Goal: Transaction & Acquisition: Book appointment/travel/reservation

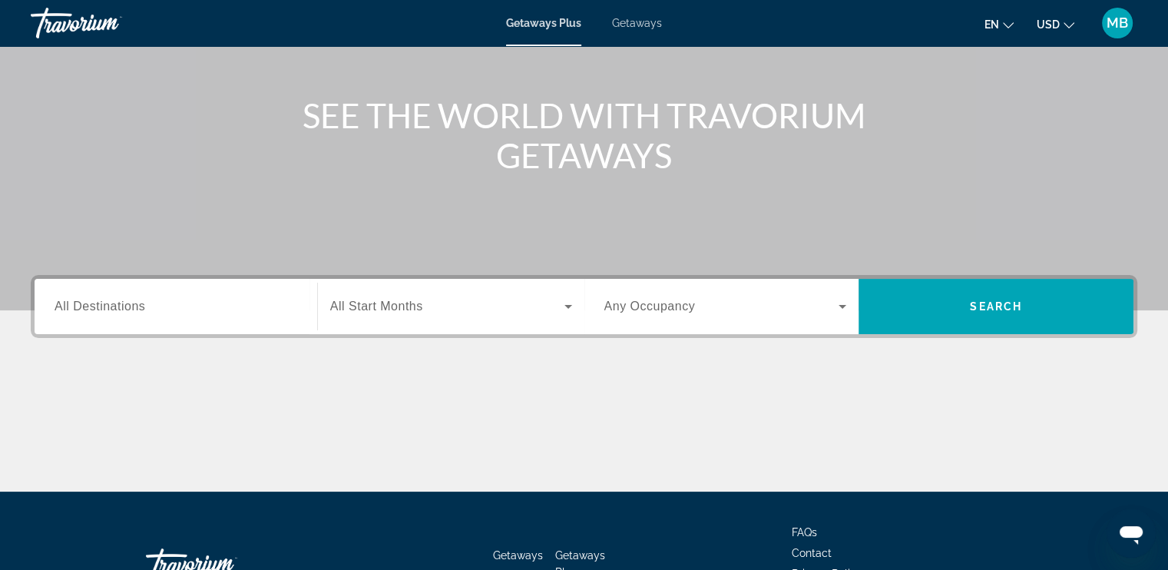
scroll to position [150, 0]
click at [138, 306] on span "All Destinations" at bounding box center [100, 305] width 91 height 13
click at [138, 306] on input "Destination All Destinations" at bounding box center [176, 307] width 243 height 18
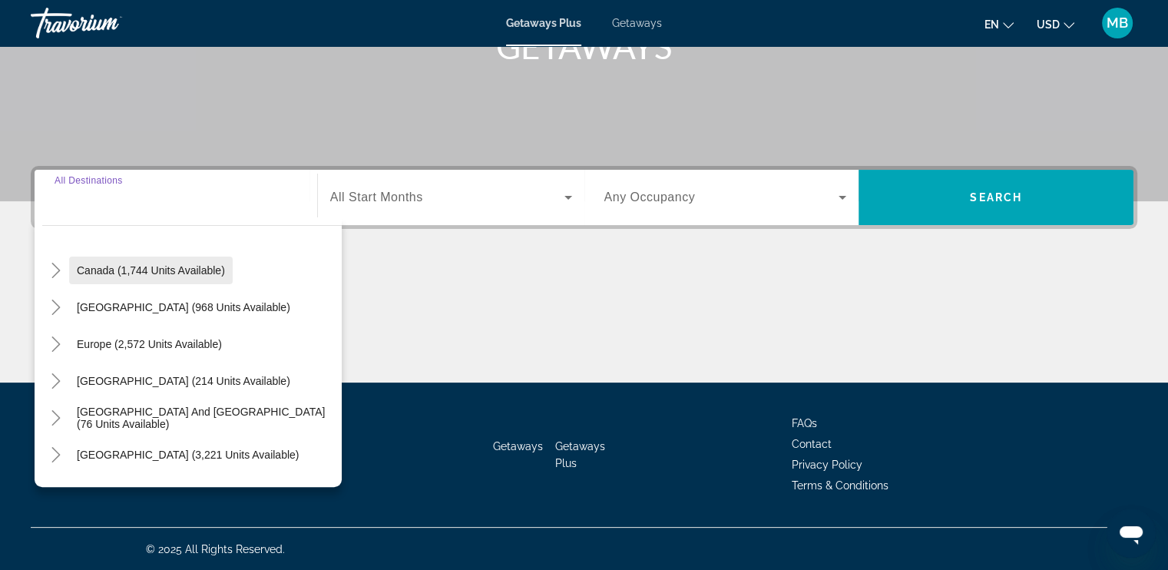
scroll to position [107, 0]
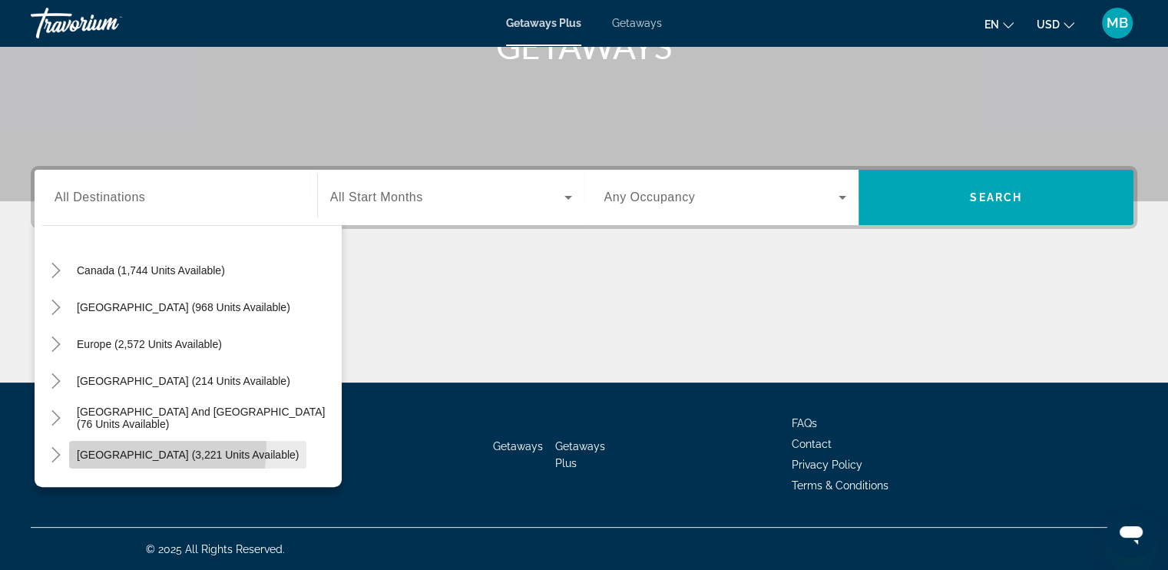
click at [157, 448] on span "South America (3,221 units available)" at bounding box center [188, 454] width 222 height 12
type input "**********"
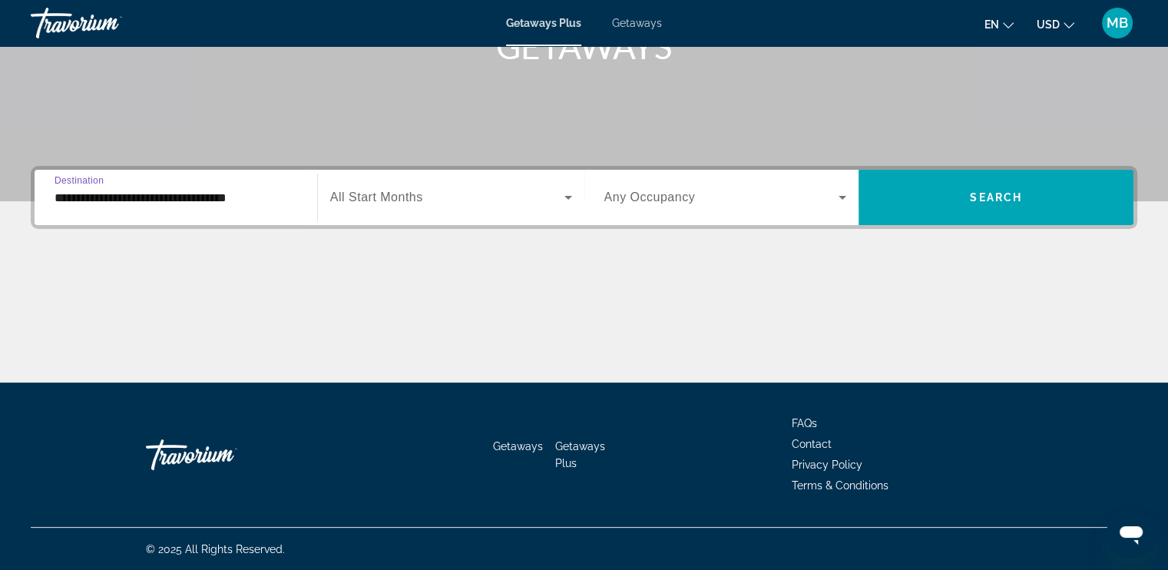
click at [497, 198] on span "Search widget" at bounding box center [447, 197] width 234 height 18
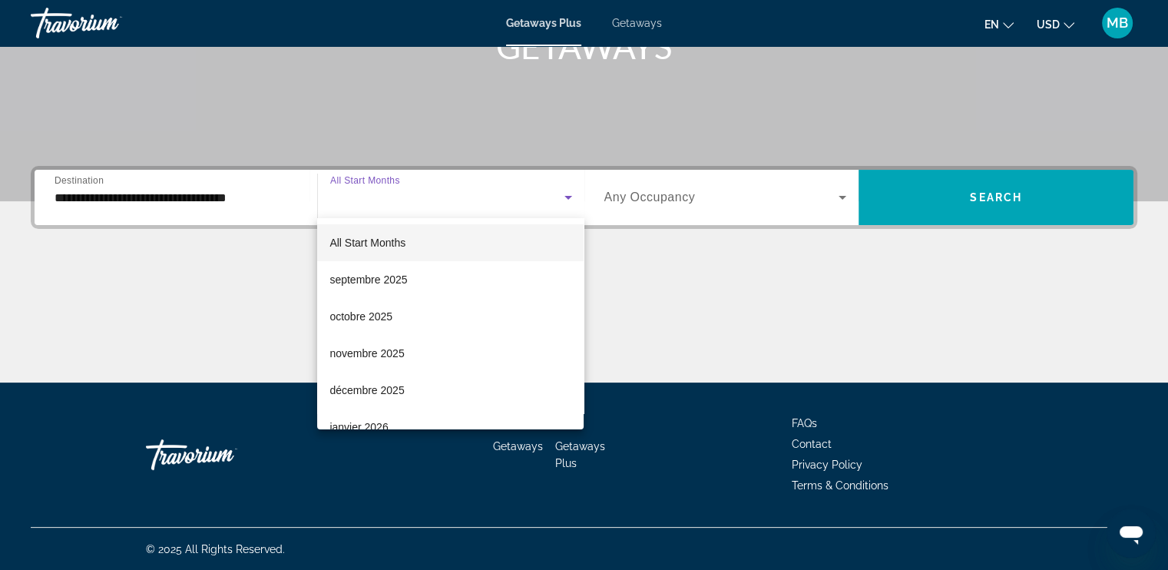
click at [673, 190] on div at bounding box center [584, 285] width 1168 height 570
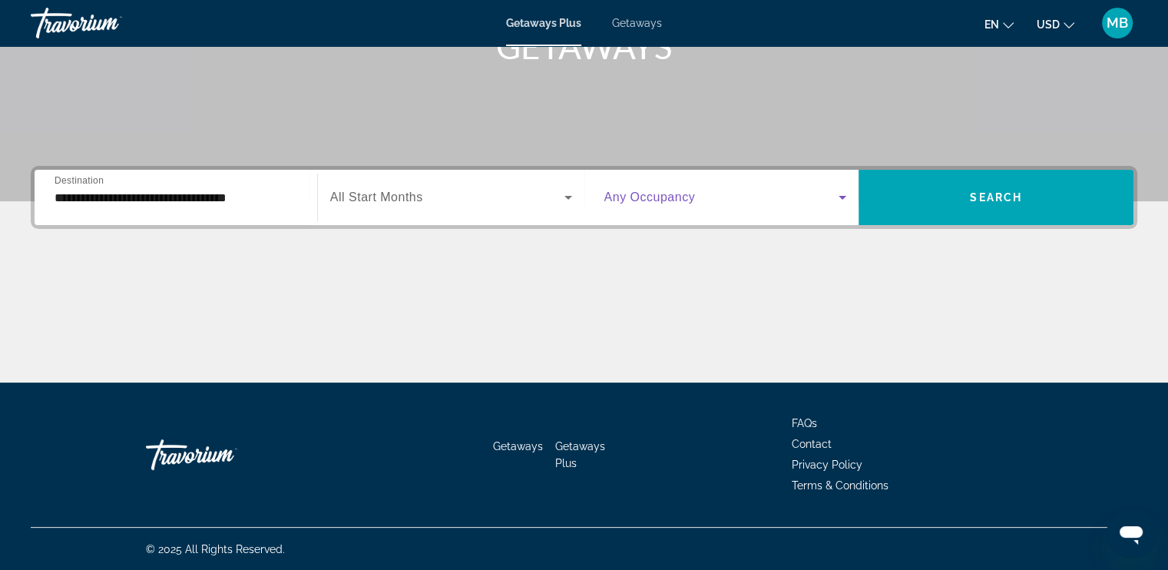
click at [610, 204] on span "Search widget" at bounding box center [721, 197] width 235 height 18
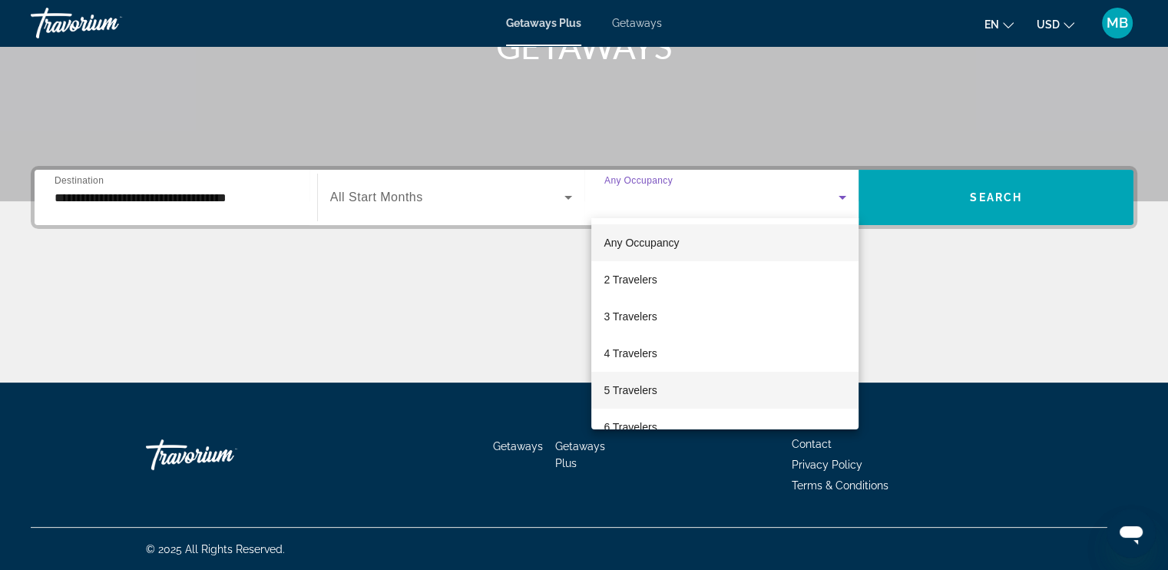
click at [644, 392] on span "5 Travelers" at bounding box center [629, 390] width 53 height 18
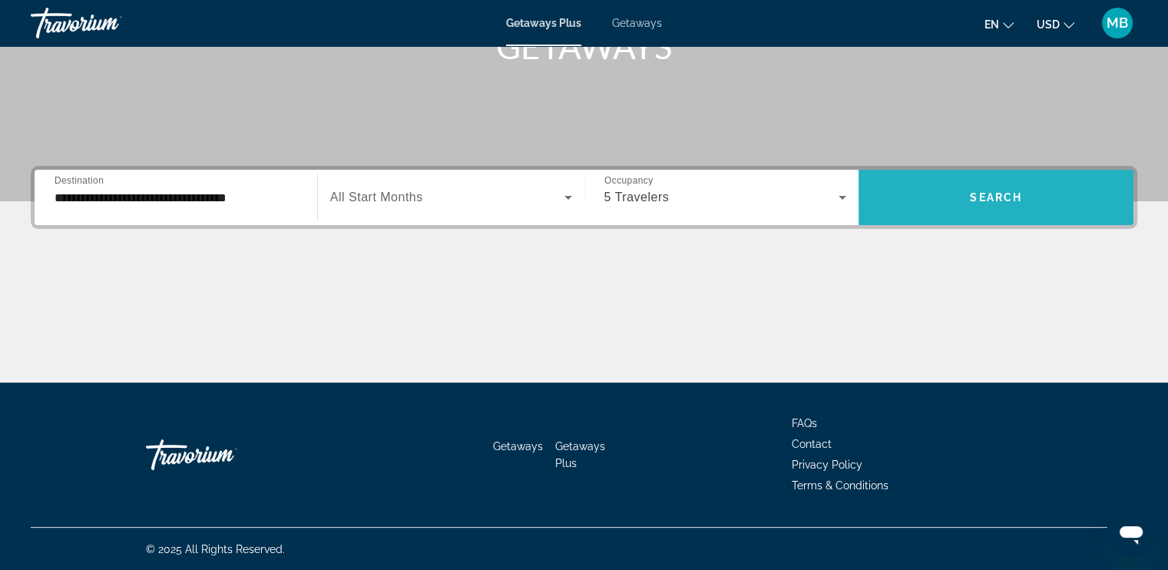
click at [965, 190] on span "Search widget" at bounding box center [995, 197] width 275 height 37
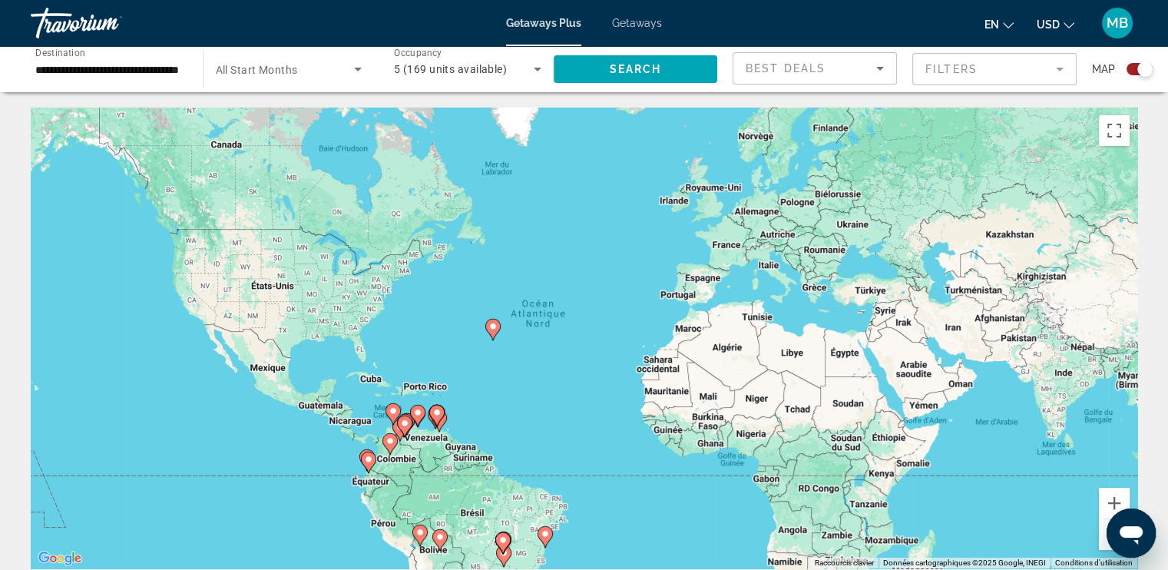
scroll to position [140, 0]
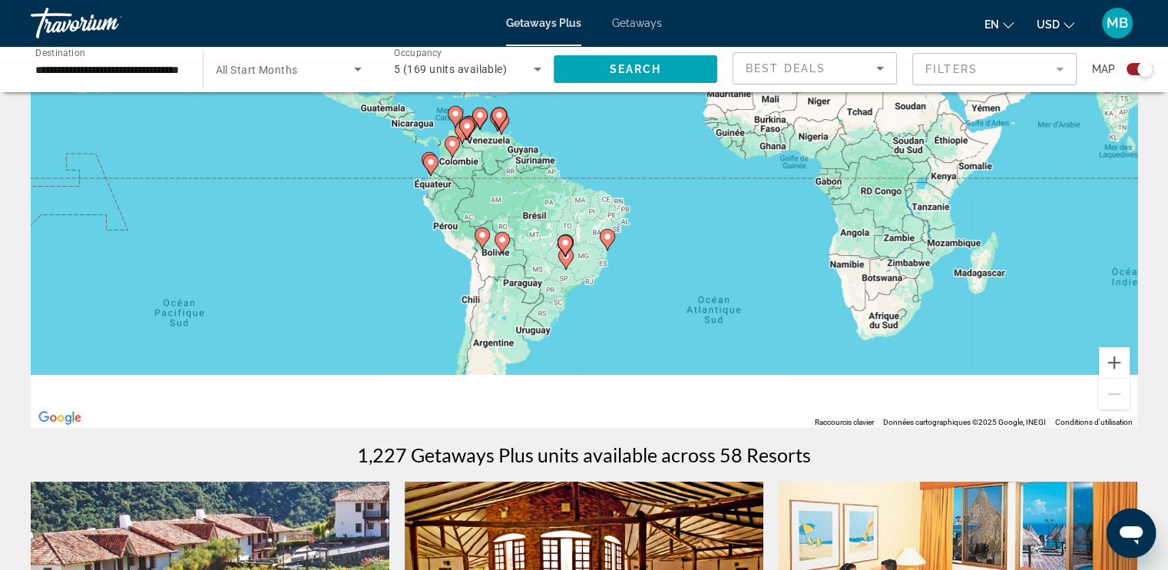
drag, startPoint x: 918, startPoint y: 300, endPoint x: 983, endPoint y: 129, distance: 183.2
click at [983, 129] on div "Pour activer le glissement avec le clavier, appuyez sur Alt+Entrée. Une fois ce…" at bounding box center [584, 197] width 1106 height 461
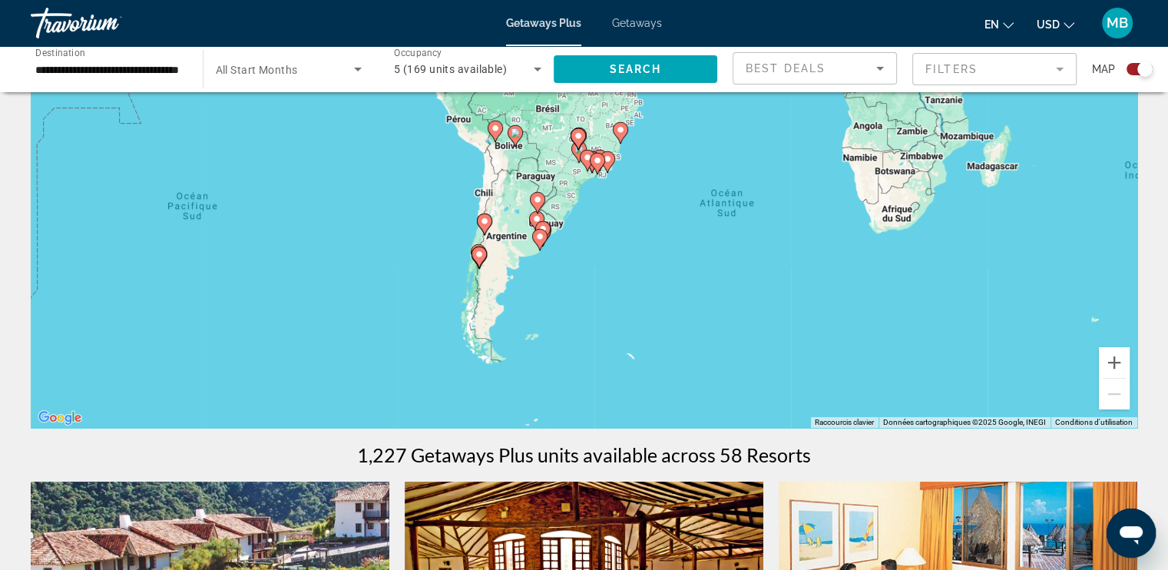
drag, startPoint x: 722, startPoint y: 269, endPoint x: 735, endPoint y: 152, distance: 118.2
click at [735, 152] on div "Pour activer le glissement avec le clavier, appuyez sur Alt+Entrée. Une fois ce…" at bounding box center [584, 197] width 1106 height 461
click at [480, 218] on image "Main content" at bounding box center [484, 221] width 9 height 9
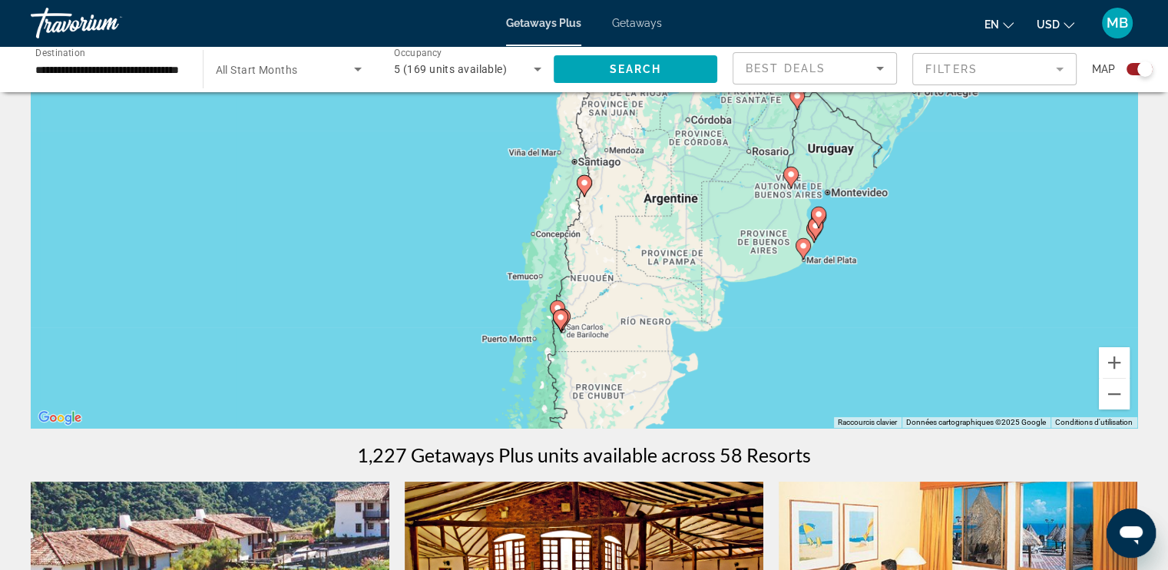
click at [584, 183] on image "Main content" at bounding box center [584, 182] width 9 height 9
type input "**********"
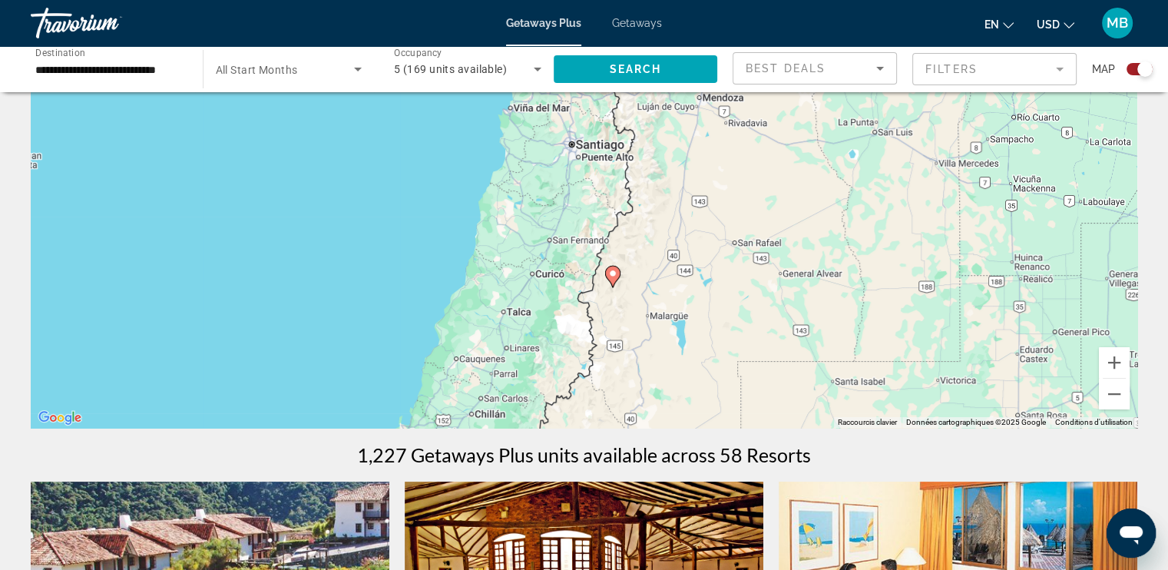
drag, startPoint x: 584, startPoint y: 183, endPoint x: 620, endPoint y: 301, distance: 123.6
click at [620, 287] on g "Main content" at bounding box center [612, 276] width 15 height 21
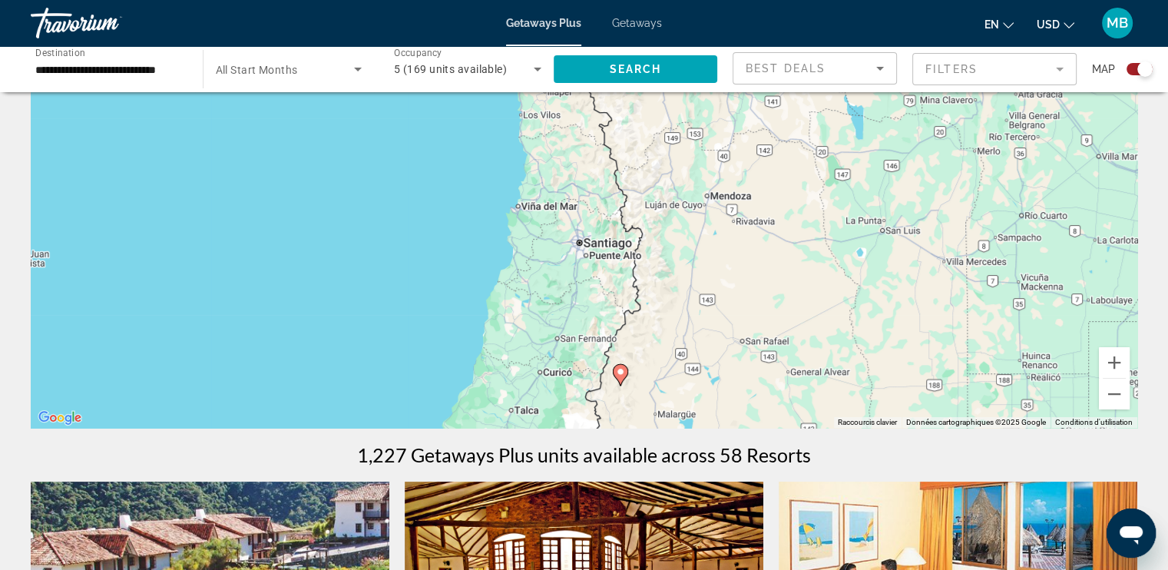
drag, startPoint x: 620, startPoint y: 301, endPoint x: 622, endPoint y: 385, distance: 83.7
click at [622, 385] on g "Main content" at bounding box center [620, 374] width 15 height 21
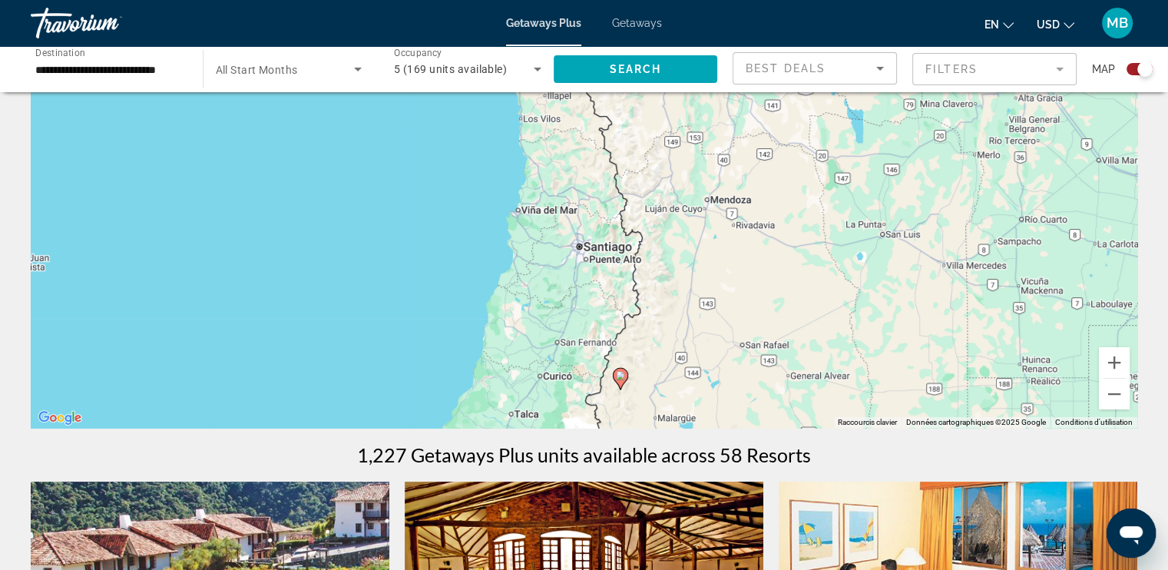
click at [646, 21] on span "Getaways" at bounding box center [637, 23] width 50 height 12
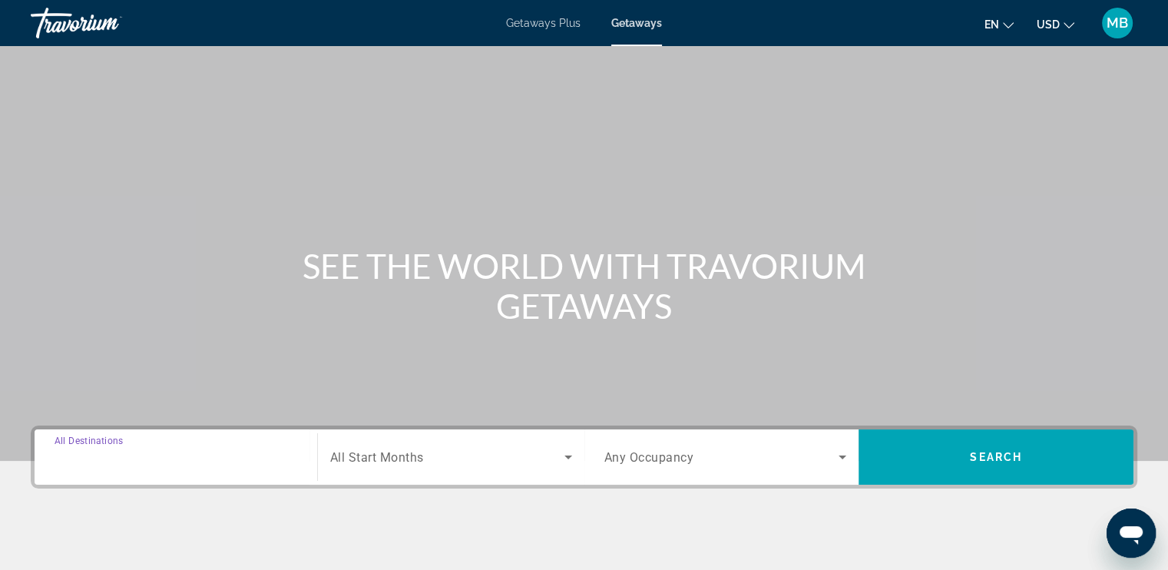
click at [183, 454] on input "Destination All Destinations" at bounding box center [176, 457] width 243 height 18
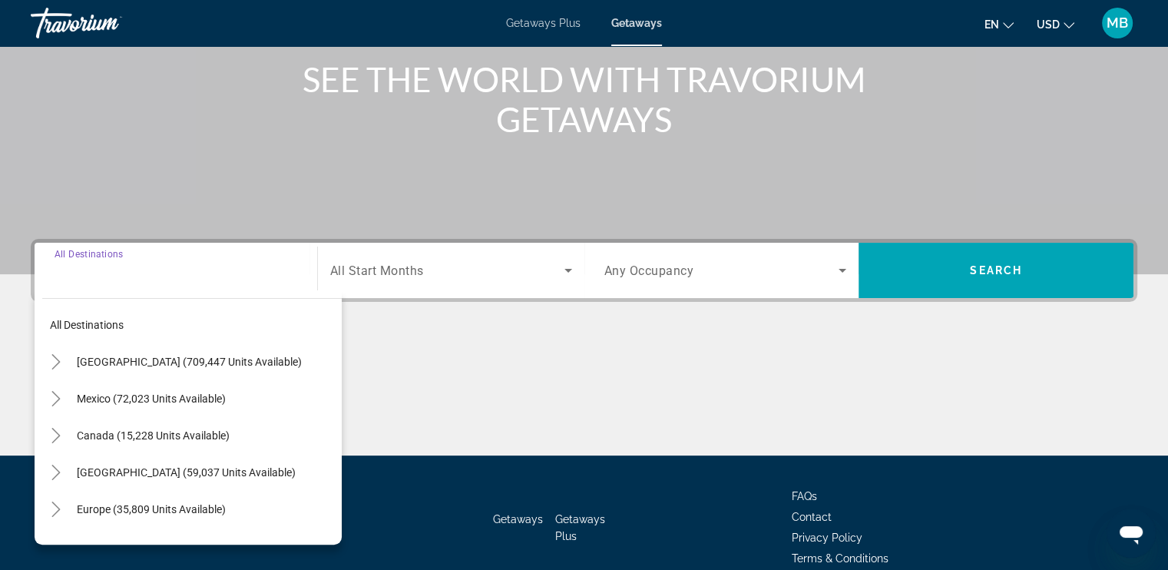
scroll to position [259, 0]
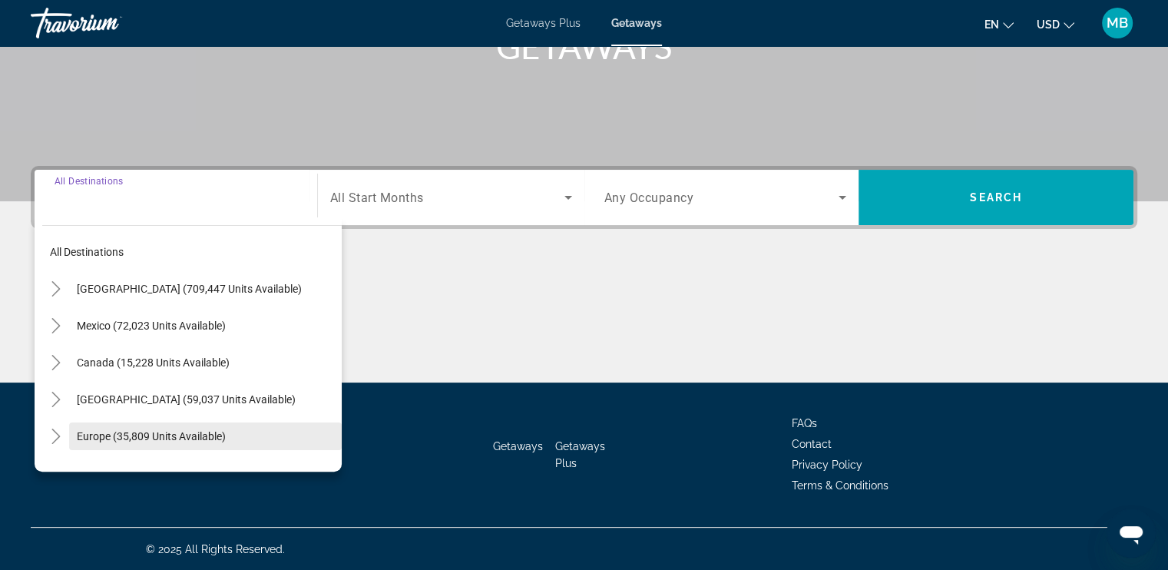
click at [175, 431] on span "Europe (35,809 units available)" at bounding box center [151, 436] width 149 height 12
type input "**********"
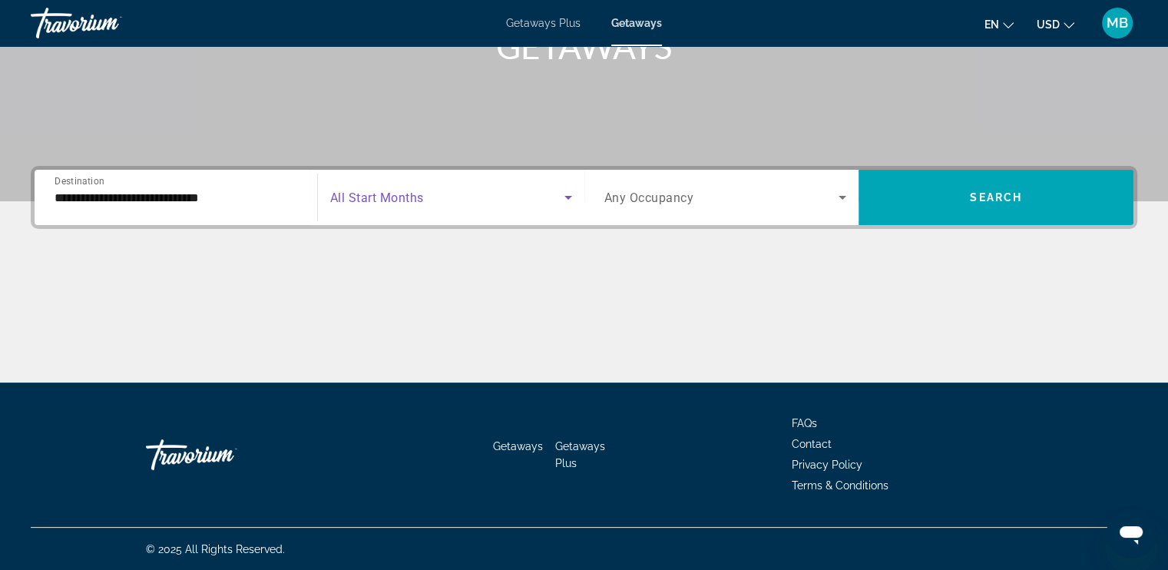
click at [498, 189] on span "Search widget" at bounding box center [447, 197] width 234 height 18
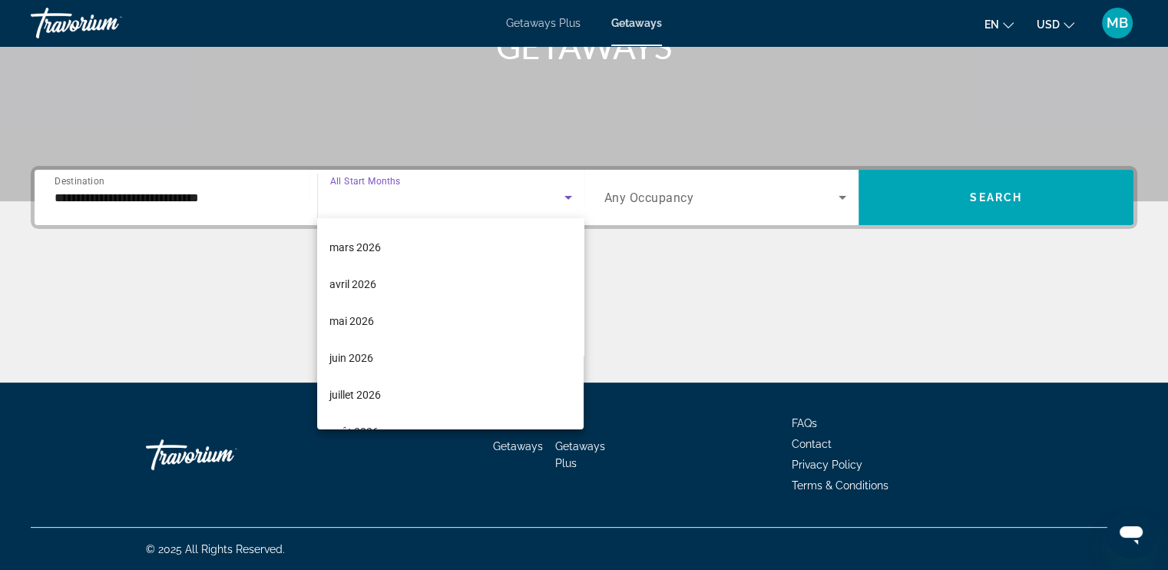
scroll to position [254, 0]
click at [351, 363] on span "juin 2026" at bounding box center [351, 357] width 44 height 18
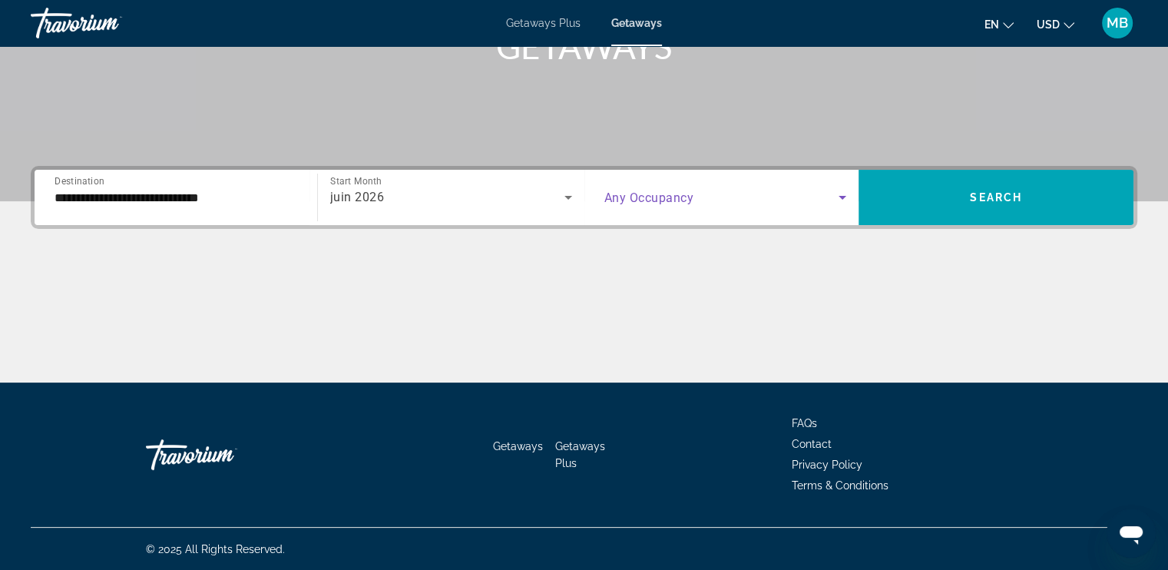
click at [713, 188] on span "Search widget" at bounding box center [721, 197] width 235 height 18
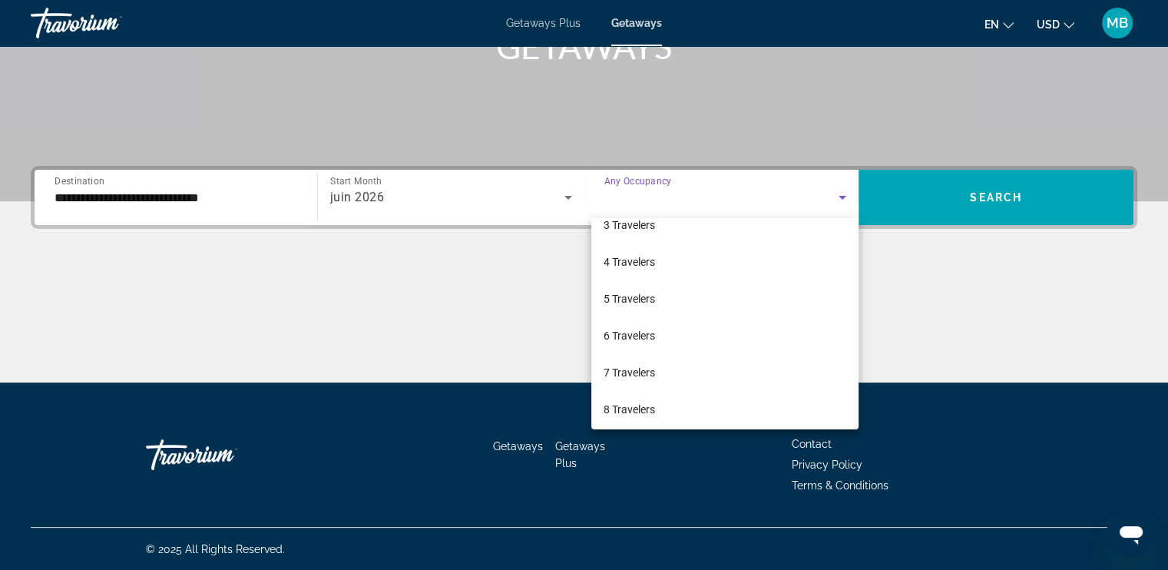
scroll to position [92, 0]
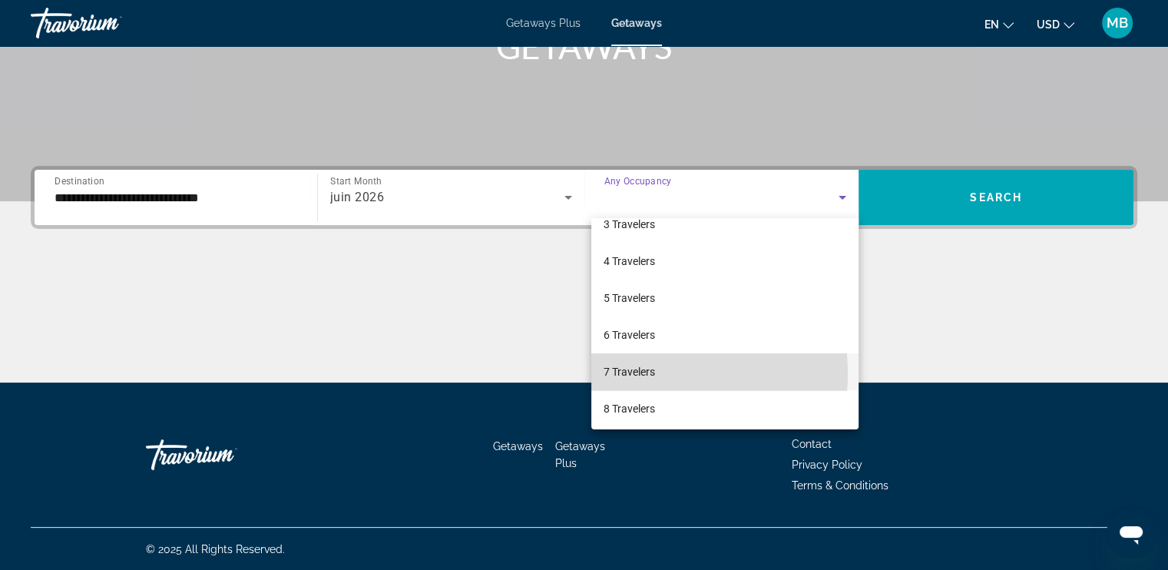
click at [637, 373] on span "7 Travelers" at bounding box center [628, 371] width 51 height 18
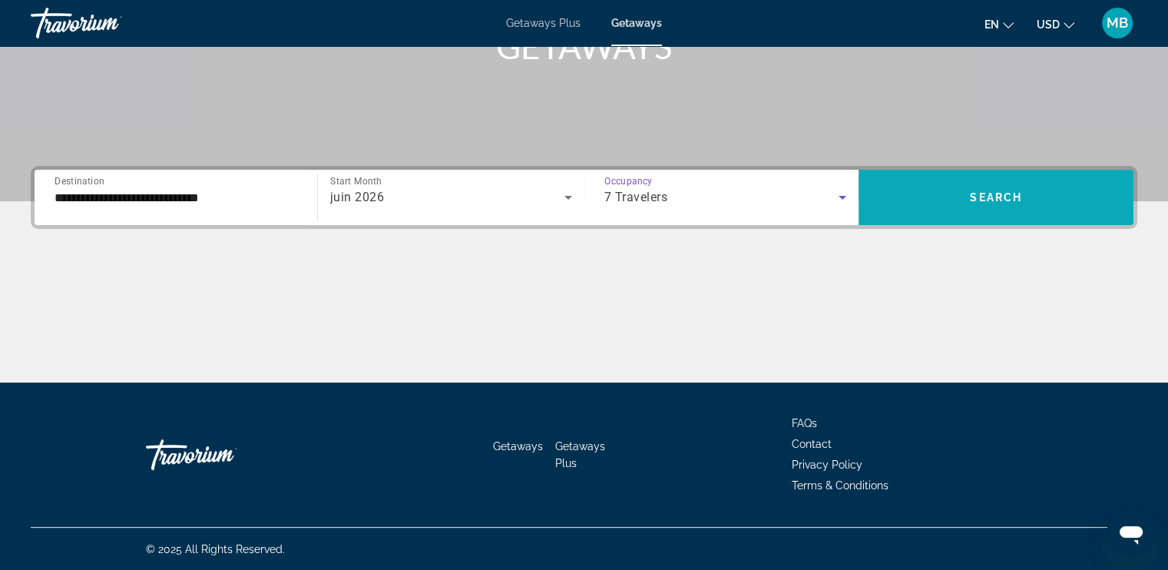
click at [965, 194] on span "Search widget" at bounding box center [995, 197] width 275 height 37
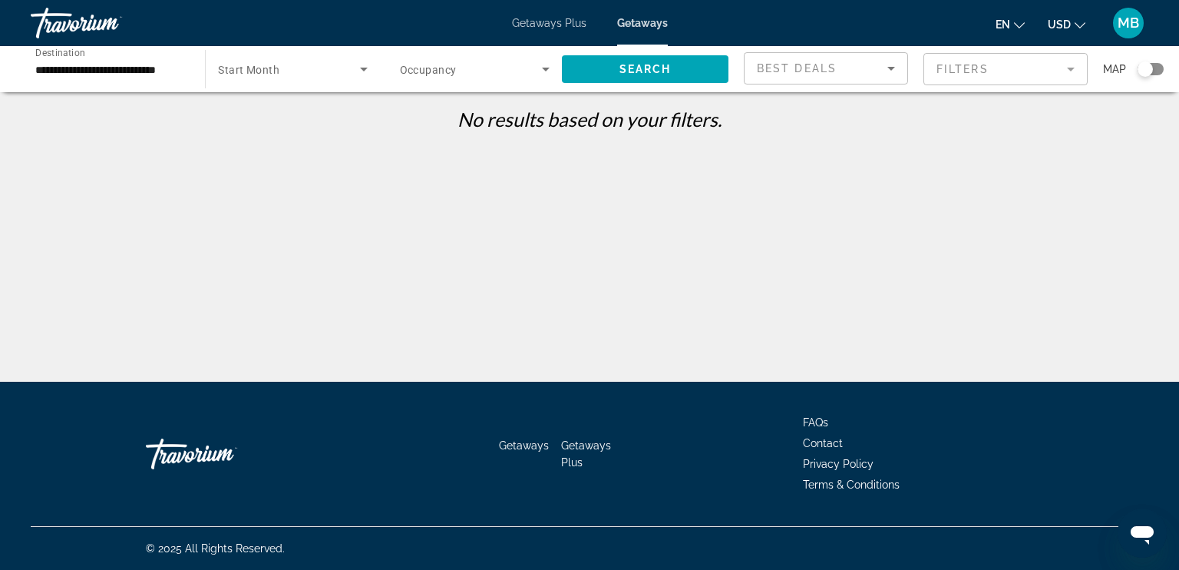
click at [569, 26] on span "Getaways Plus" at bounding box center [549, 23] width 74 height 12
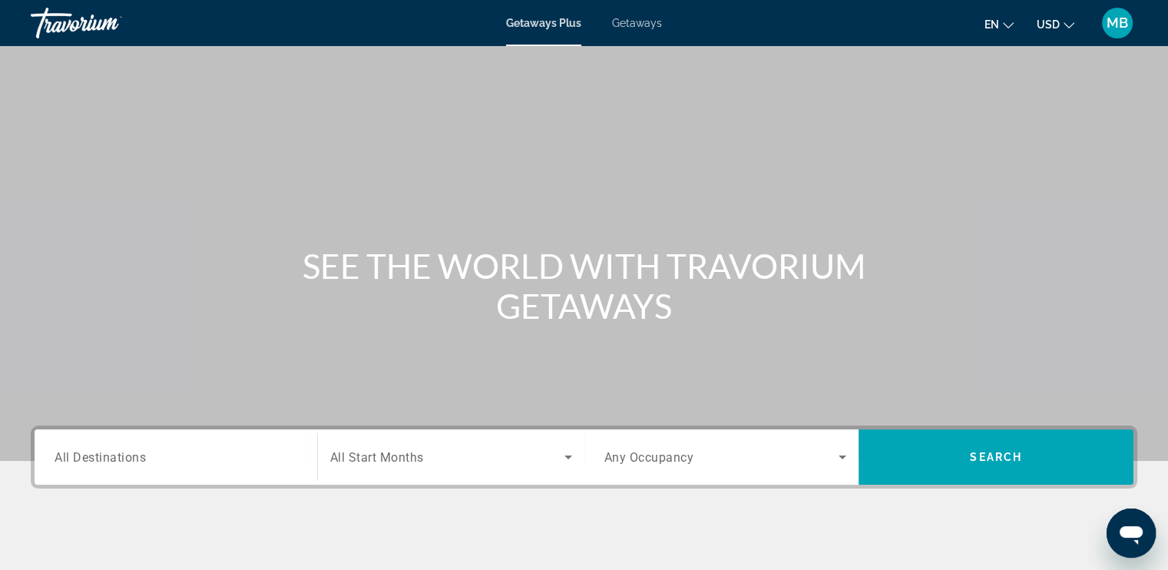
click at [221, 466] on div "Search widget" at bounding box center [176, 457] width 243 height 44
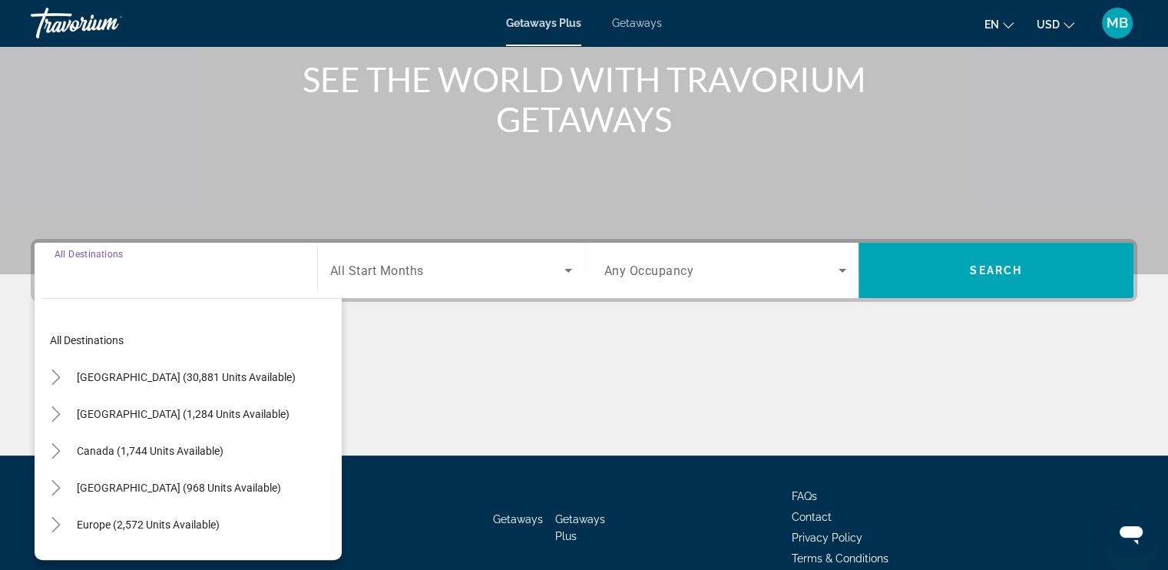
scroll to position [259, 0]
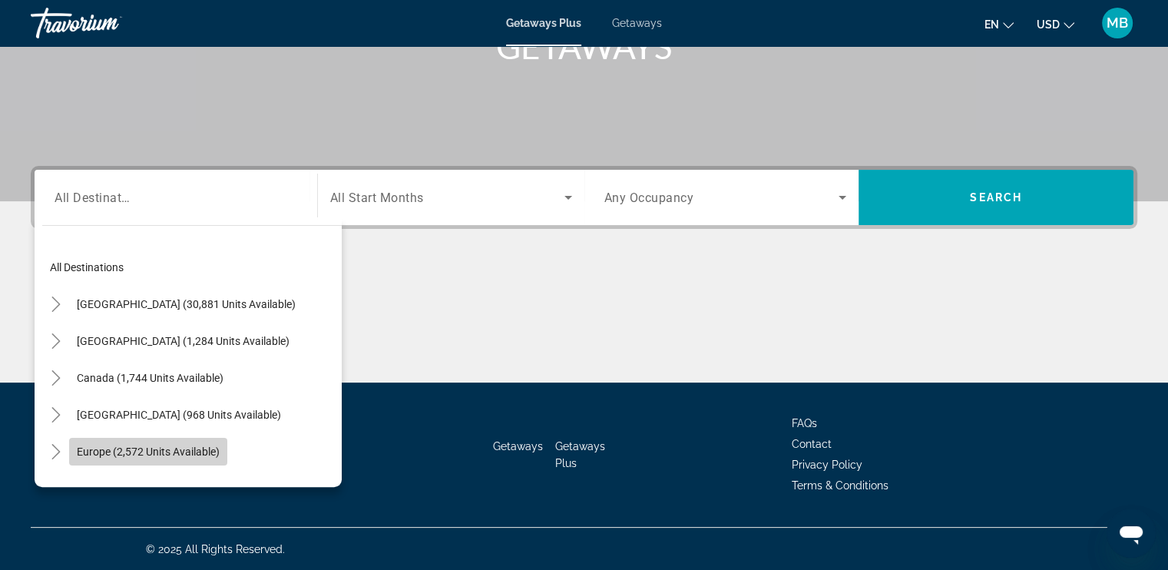
click at [213, 451] on span "Europe (2,572 units available)" at bounding box center [148, 451] width 143 height 12
type input "**********"
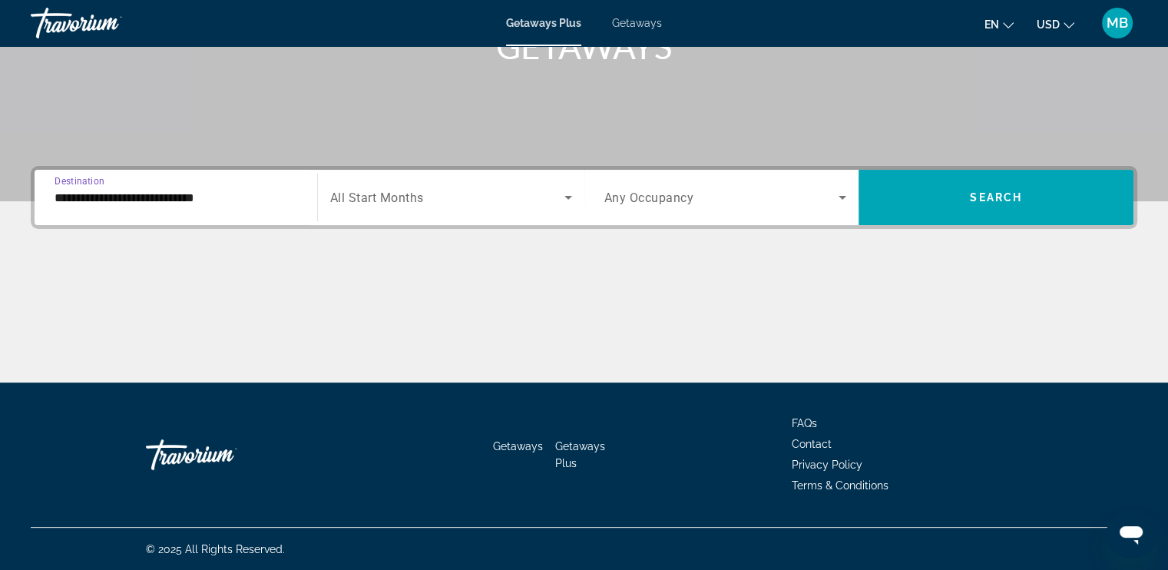
click at [484, 195] on span "Search widget" at bounding box center [447, 197] width 234 height 18
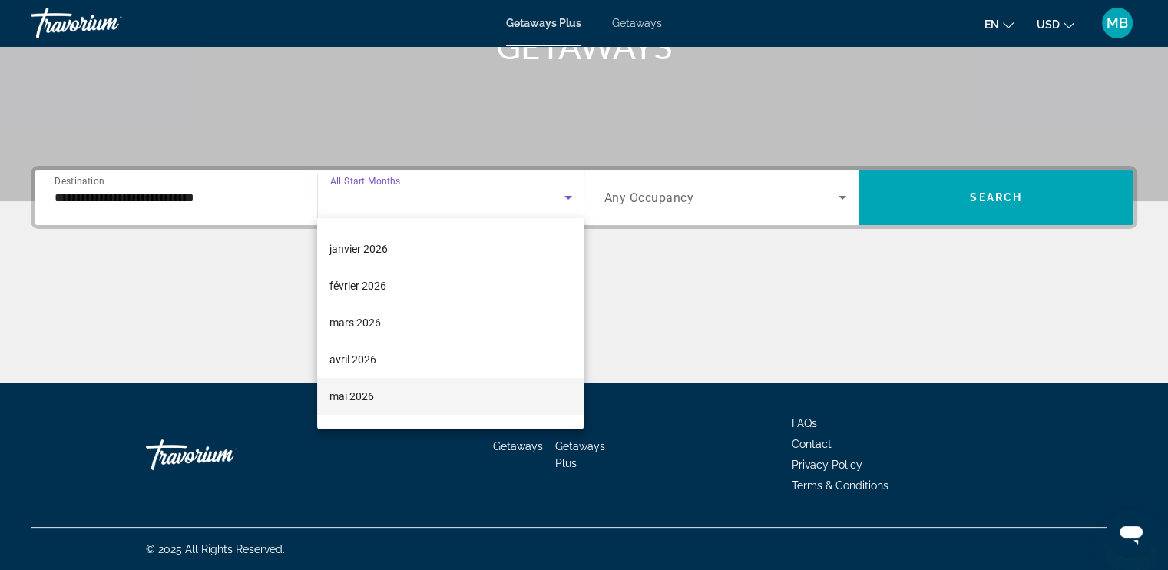
scroll to position [223, 0]
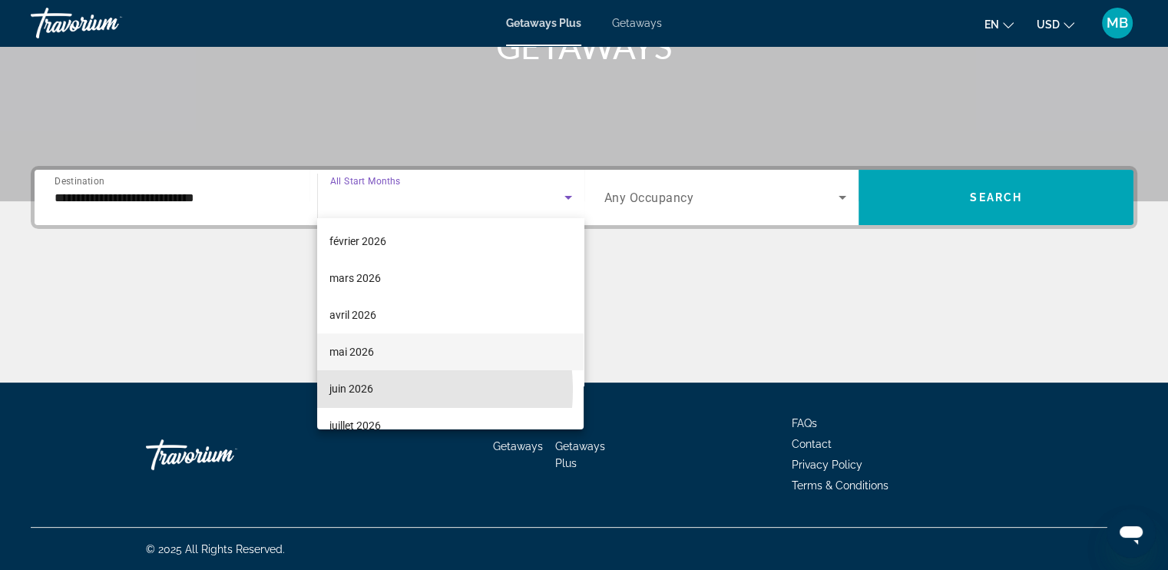
click at [371, 389] on span "juin 2026" at bounding box center [351, 388] width 44 height 18
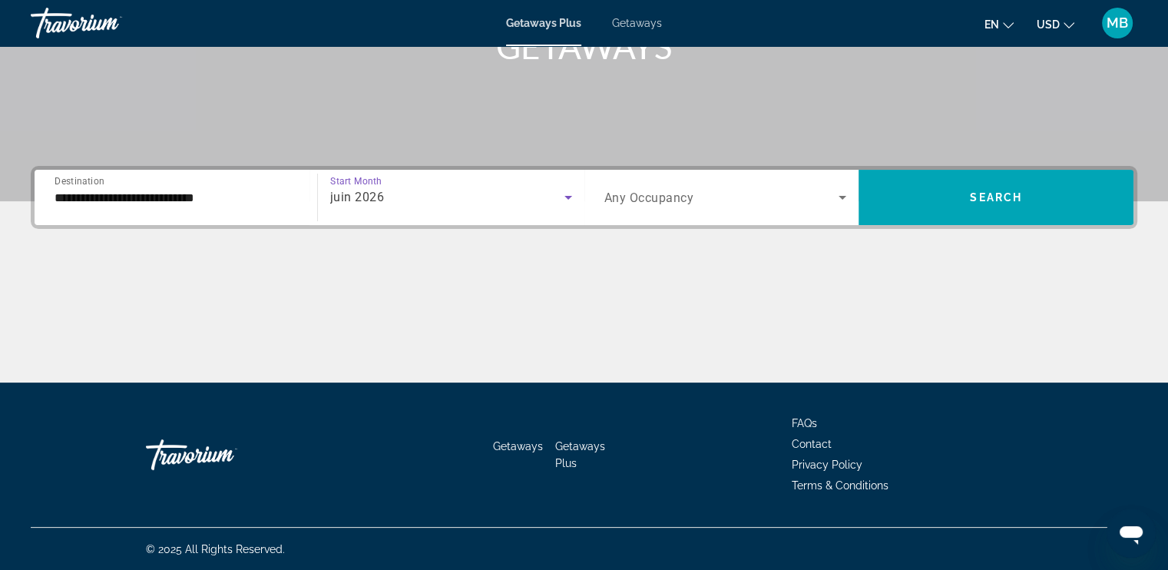
click at [741, 219] on div "Occupancy Any Occupancy" at bounding box center [725, 197] width 267 height 55
click at [729, 209] on div "Search widget" at bounding box center [725, 197] width 243 height 43
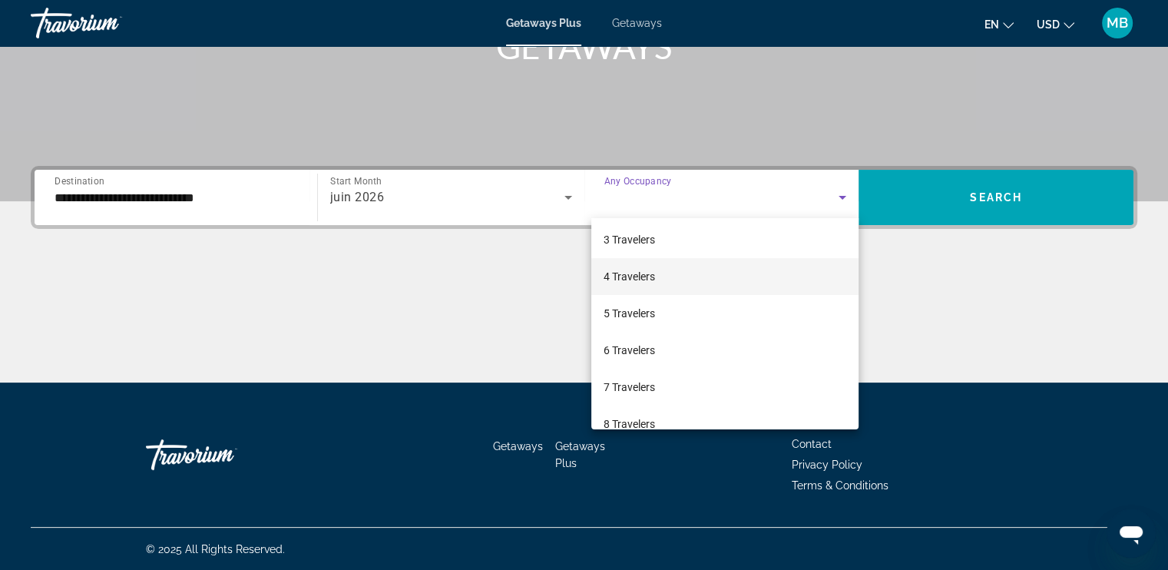
scroll to position [78, 0]
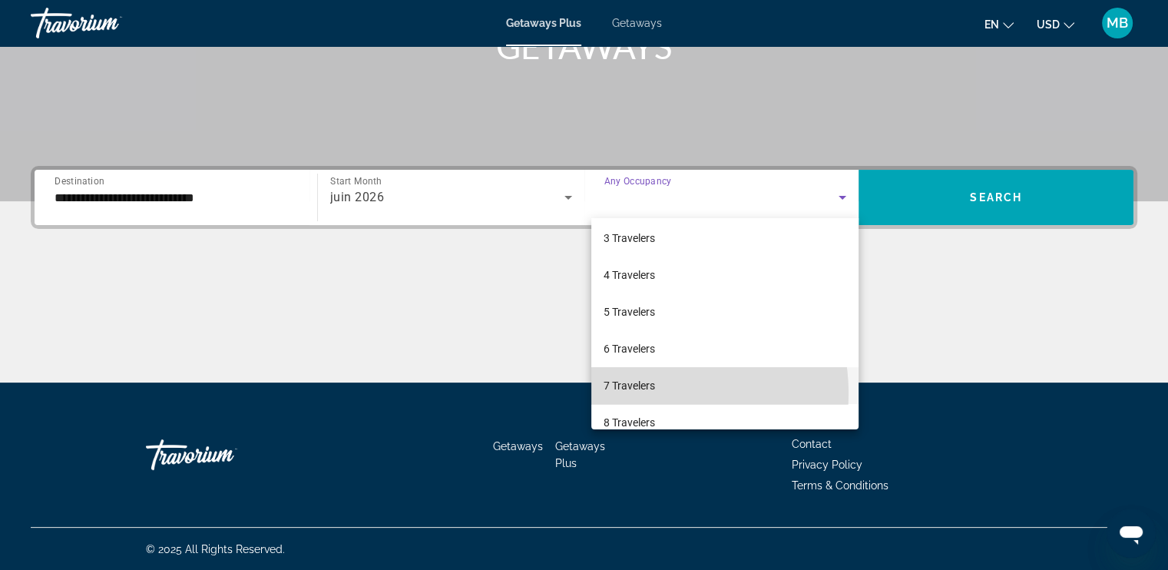
click at [649, 392] on span "7 Travelers" at bounding box center [628, 385] width 51 height 18
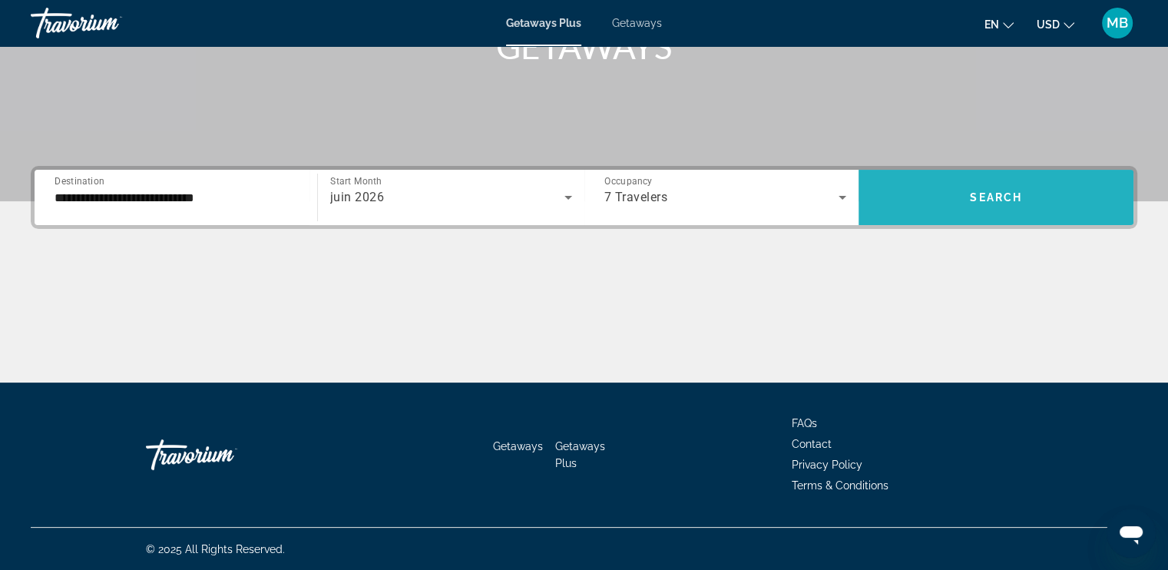
click at [960, 177] on span "Search widget" at bounding box center [995, 197] width 275 height 55
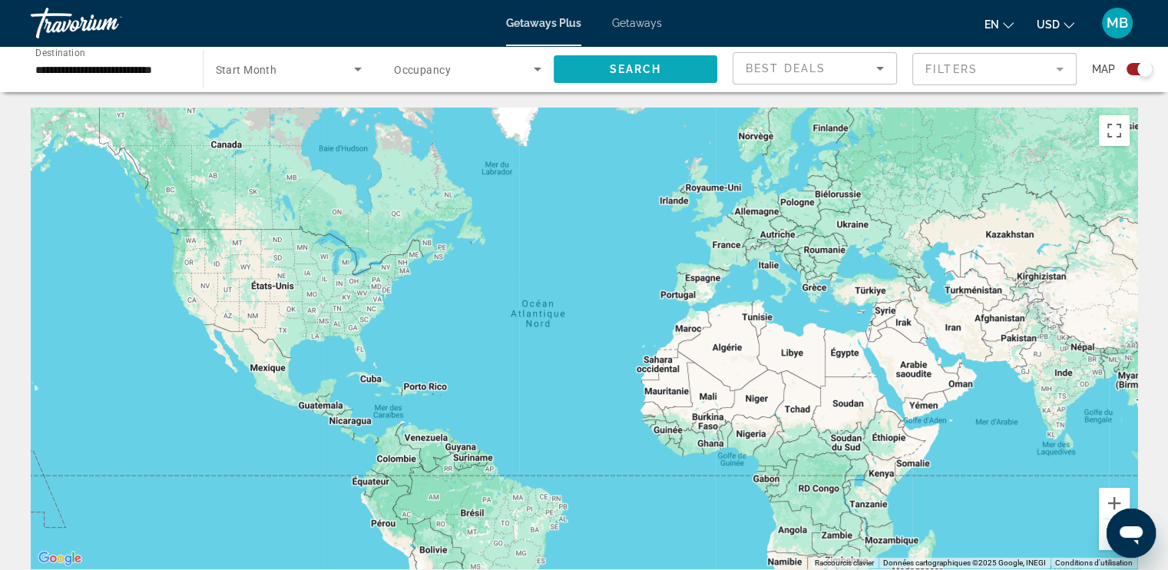
click at [569, 63] on span "Search widget" at bounding box center [636, 69] width 164 height 37
click at [506, 64] on span "Search widget" at bounding box center [464, 69] width 140 height 18
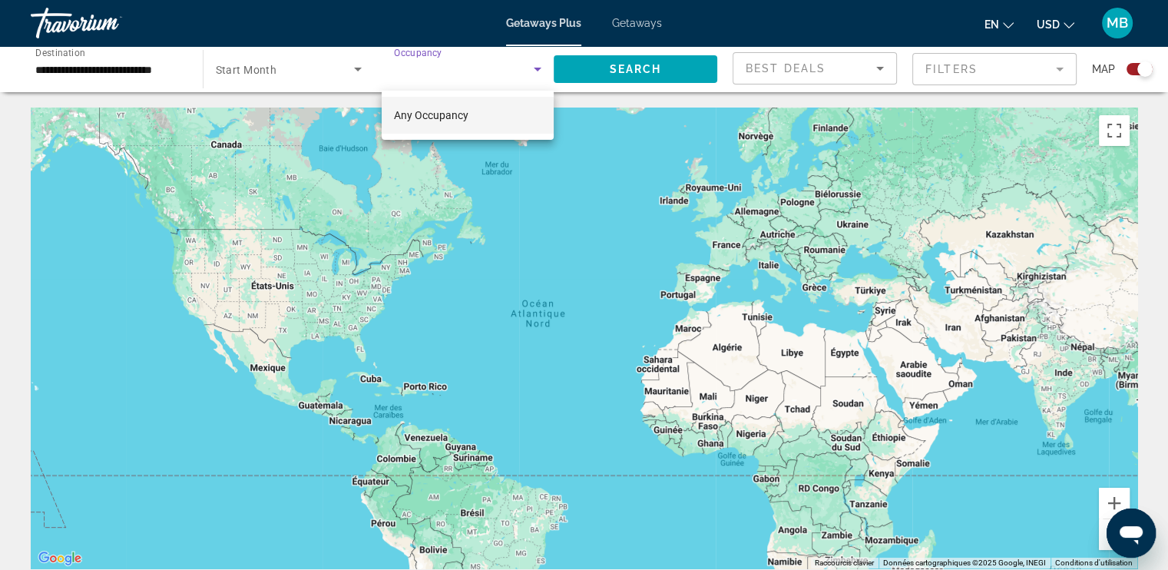
click at [485, 117] on mat-option "Any Occupancy" at bounding box center [468, 115] width 172 height 37
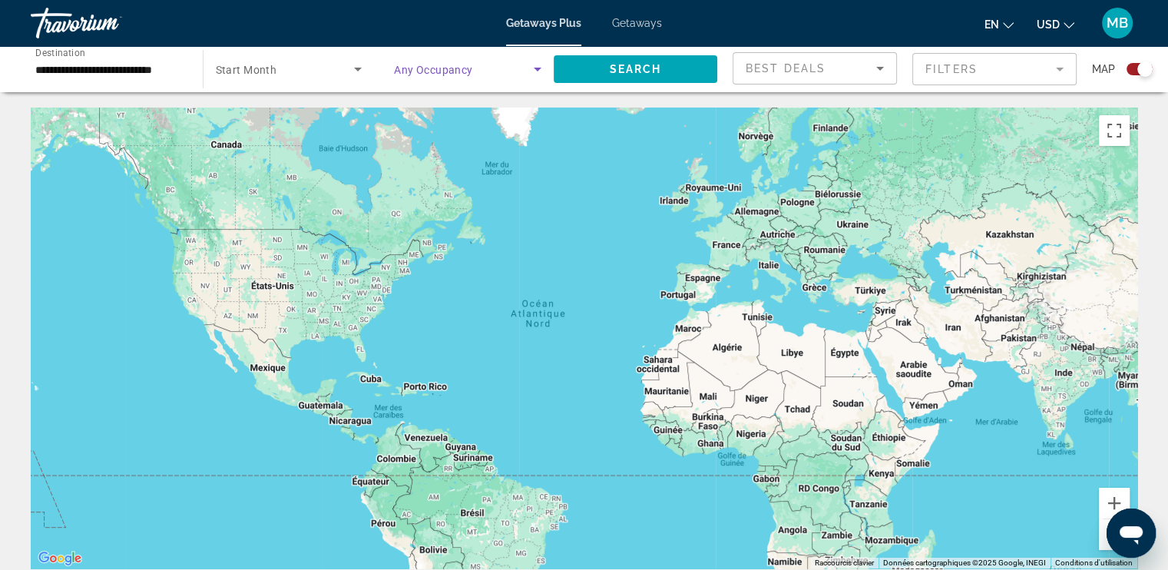
click at [349, 64] on icon "Search widget" at bounding box center [358, 69] width 18 height 18
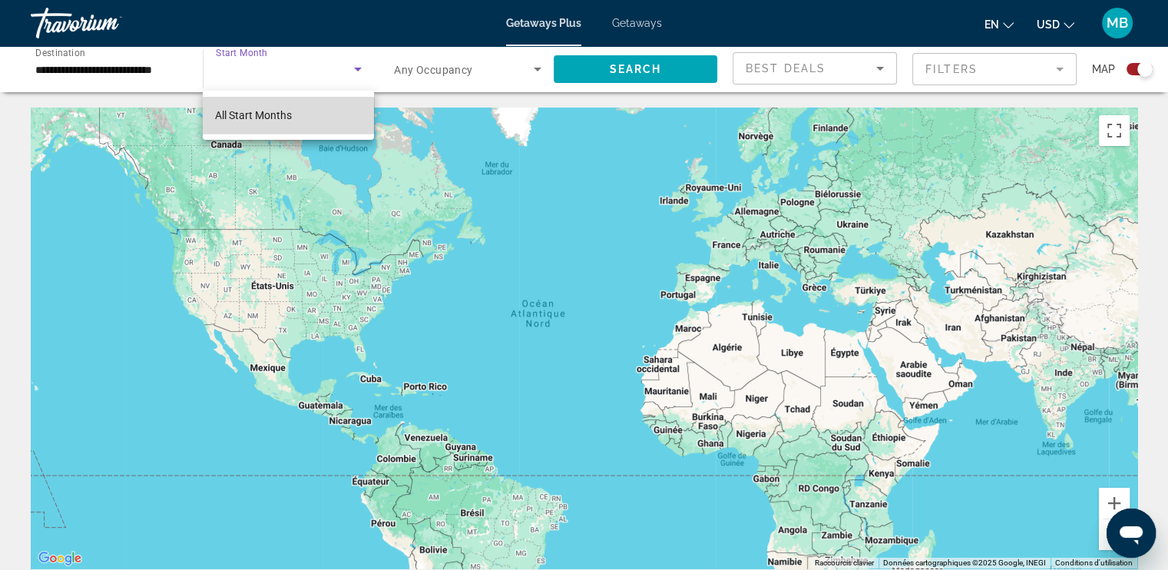
click at [326, 122] on mat-option "All Start Months" at bounding box center [288, 115] width 171 height 37
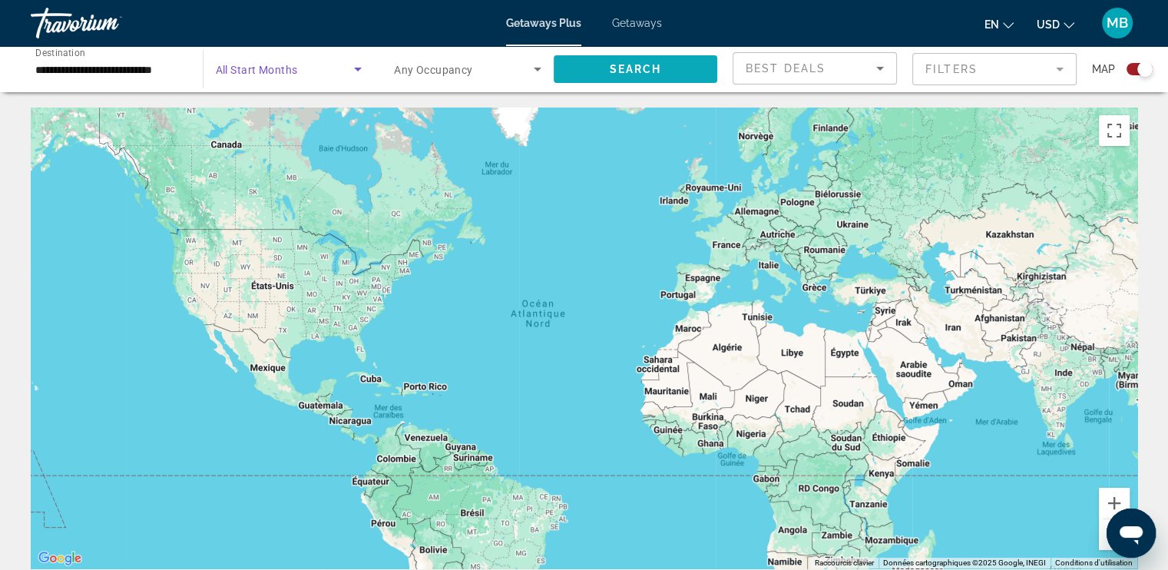
click at [593, 68] on span "Search widget" at bounding box center [636, 69] width 164 height 37
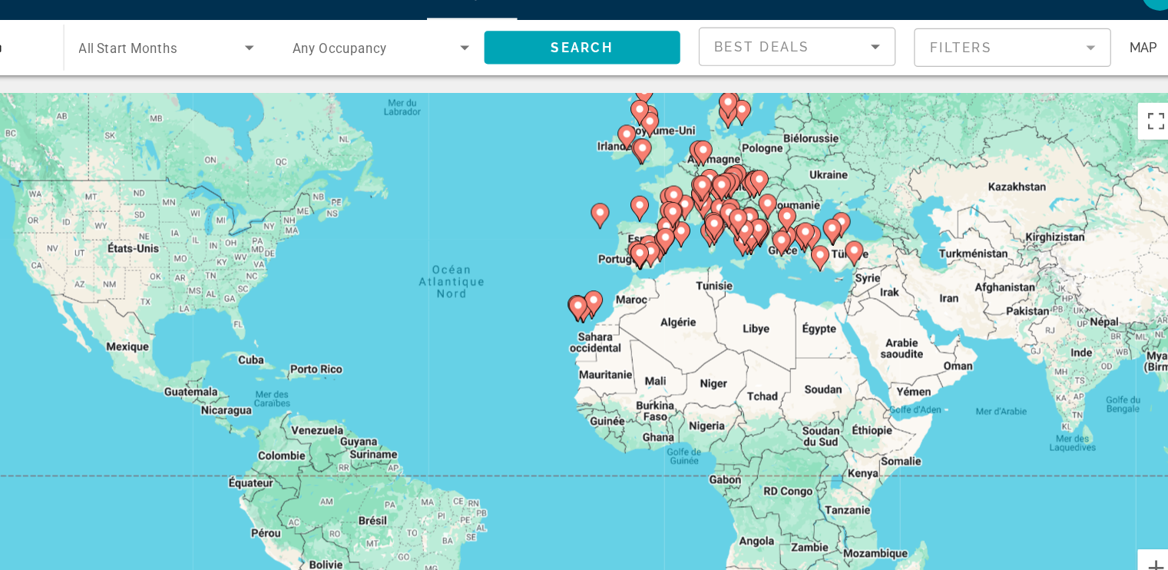
drag, startPoint x: 757, startPoint y: 237, endPoint x: 745, endPoint y: 188, distance: 50.6
click at [745, 188] on gmp-advanced-marker "Main content" at bounding box center [751, 186] width 15 height 23
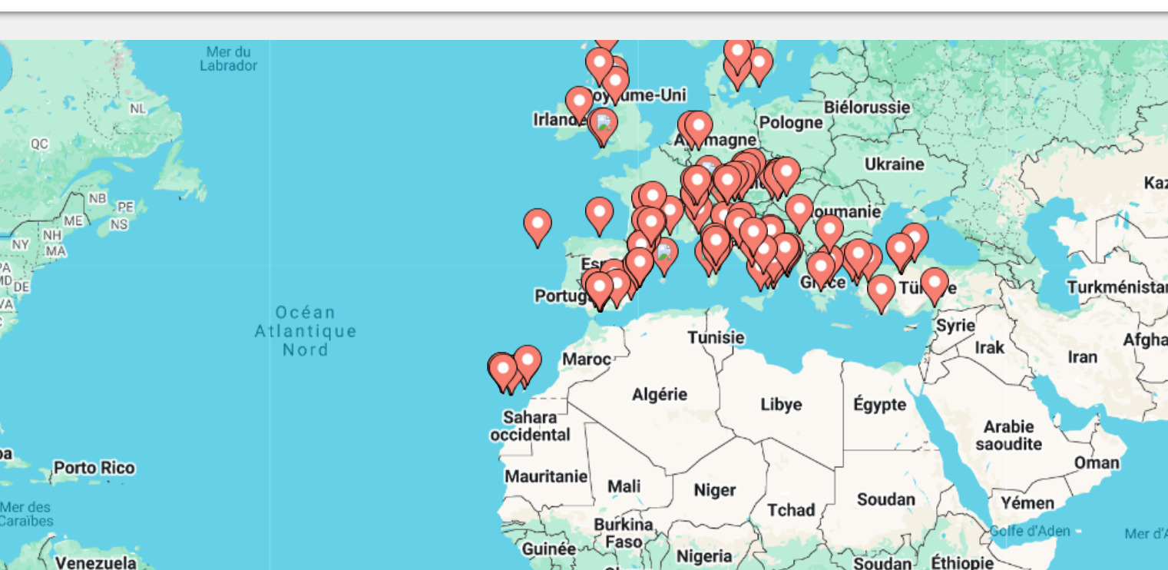
click at [680, 236] on image "Main content" at bounding box center [683, 238] width 9 height 9
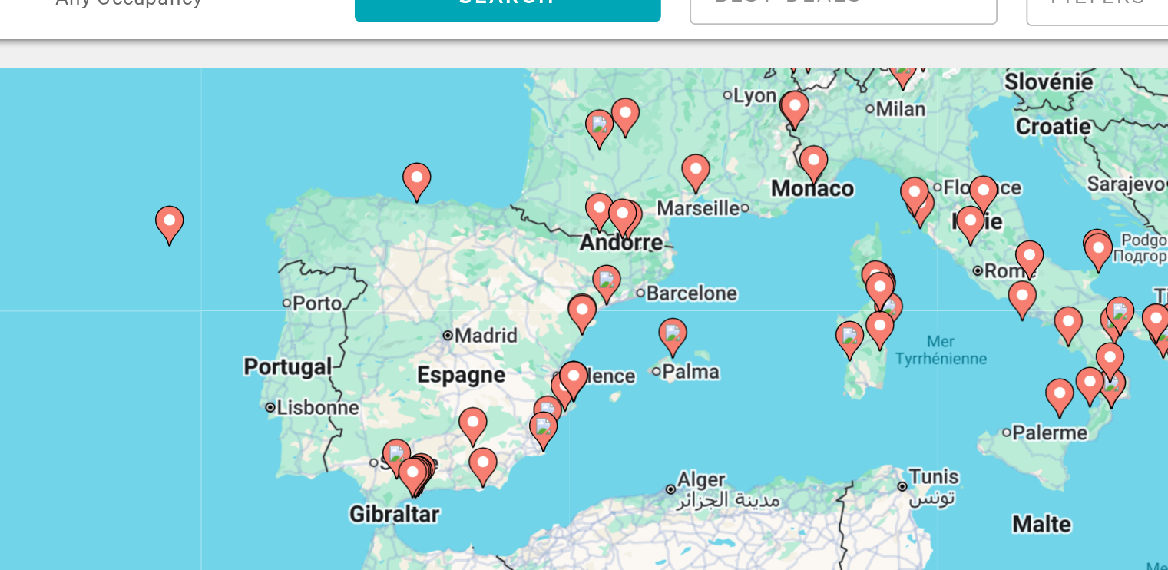
click at [696, 129] on image "Main content" at bounding box center [697, 131] width 9 height 9
type input "**********"
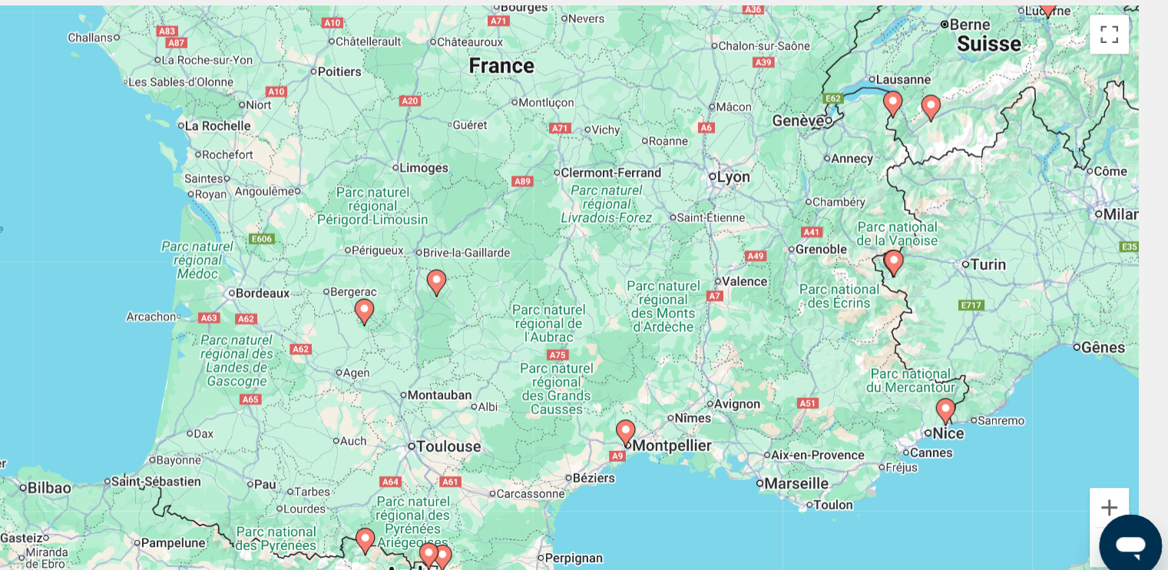
click at [730, 445] on image "Main content" at bounding box center [733, 441] width 9 height 9
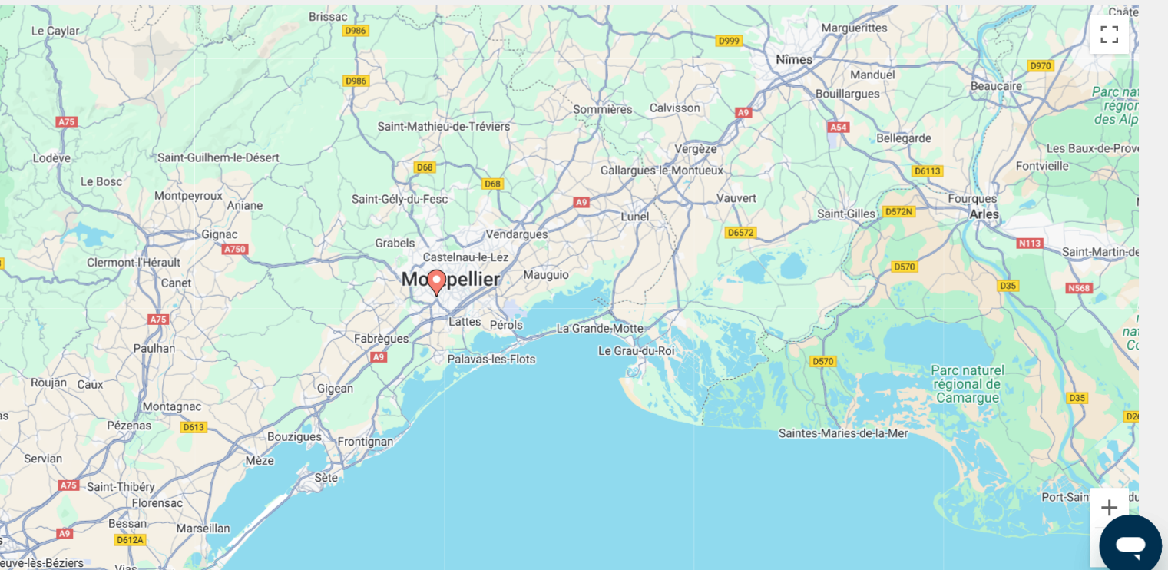
click at [583, 322] on image "Main content" at bounding box center [584, 323] width 9 height 9
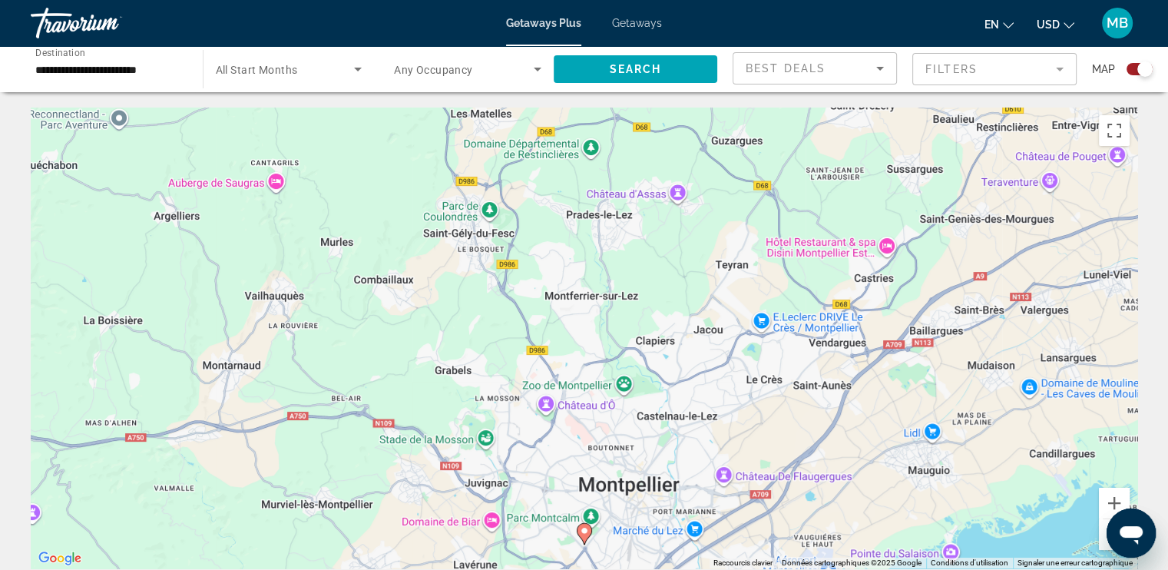
click at [580, 531] on image "Main content" at bounding box center [584, 530] width 9 height 9
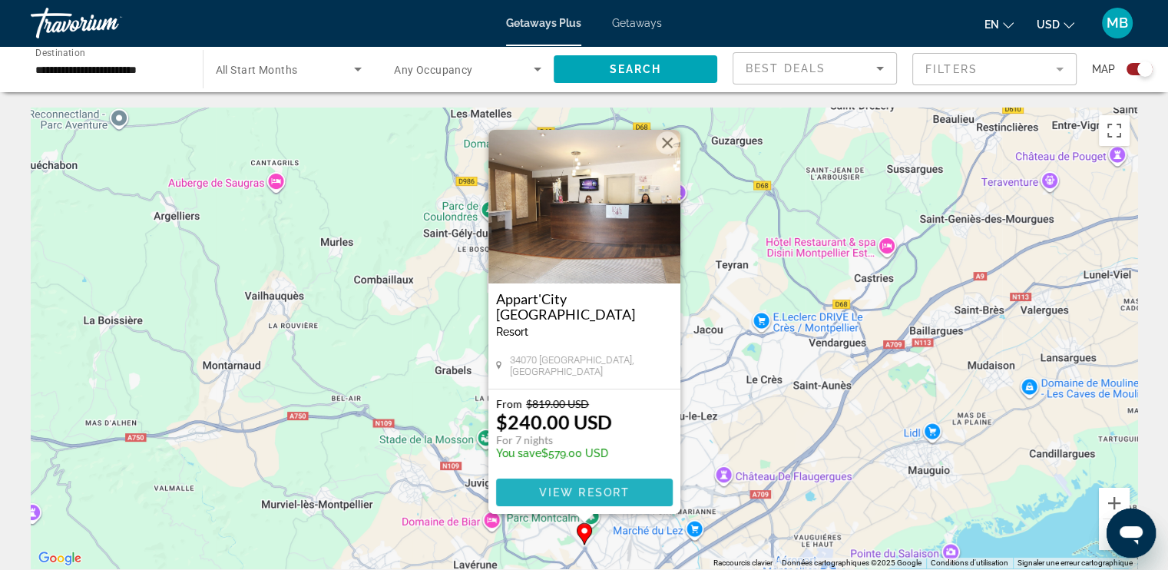
click at [610, 498] on span "View Resort" at bounding box center [583, 492] width 91 height 12
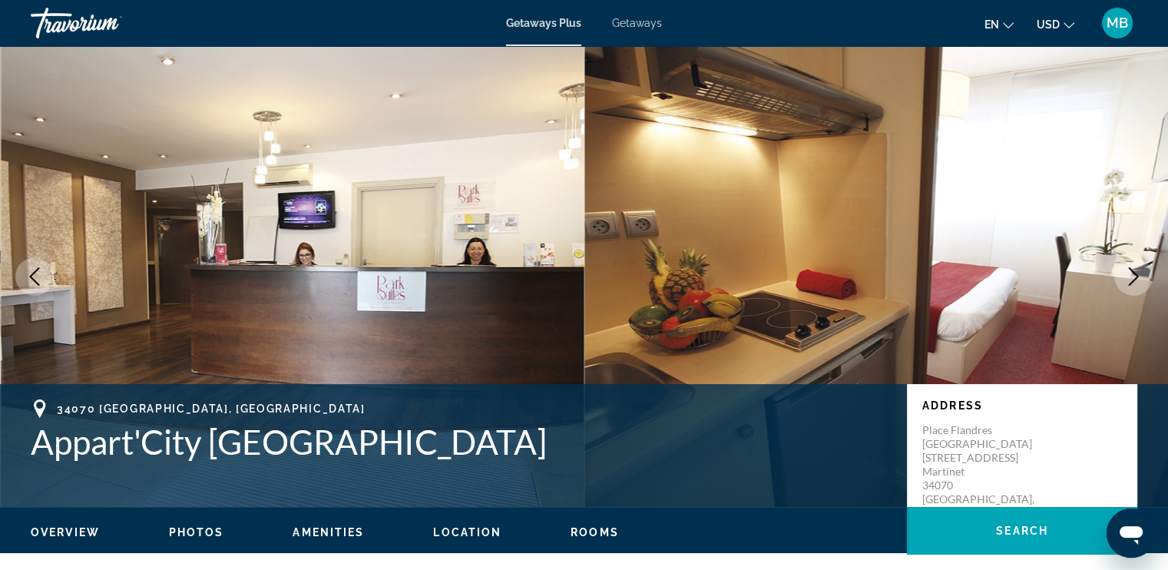
click at [631, 26] on span "Getaways" at bounding box center [637, 23] width 50 height 12
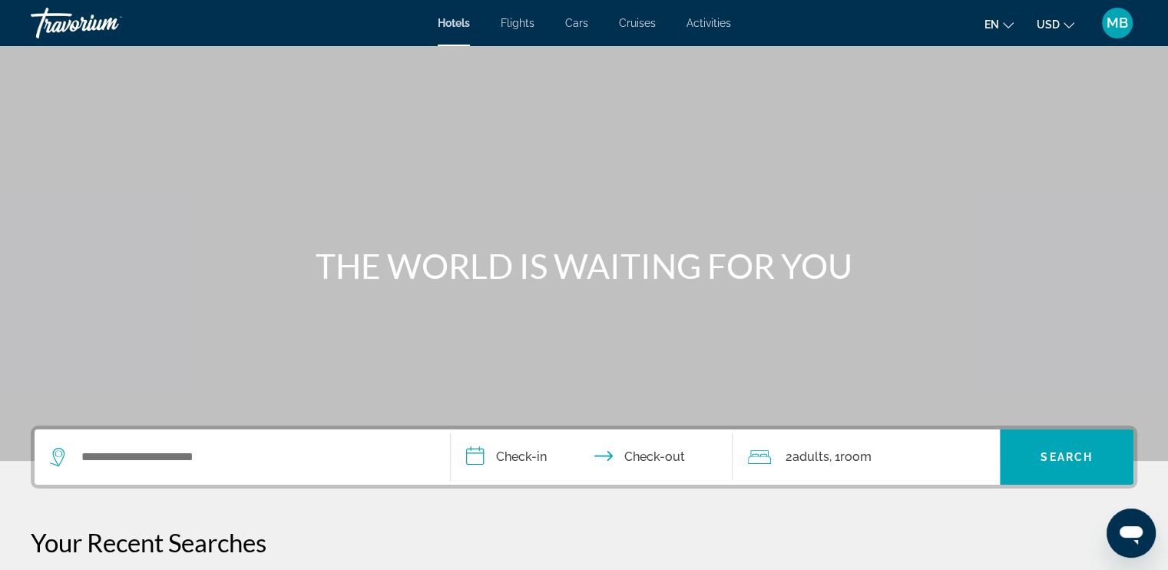
drag, startPoint x: 0, startPoint y: 0, endPoint x: 822, endPoint y: 60, distance: 824.4
click at [822, 60] on div "Main content" at bounding box center [584, 230] width 1168 height 461
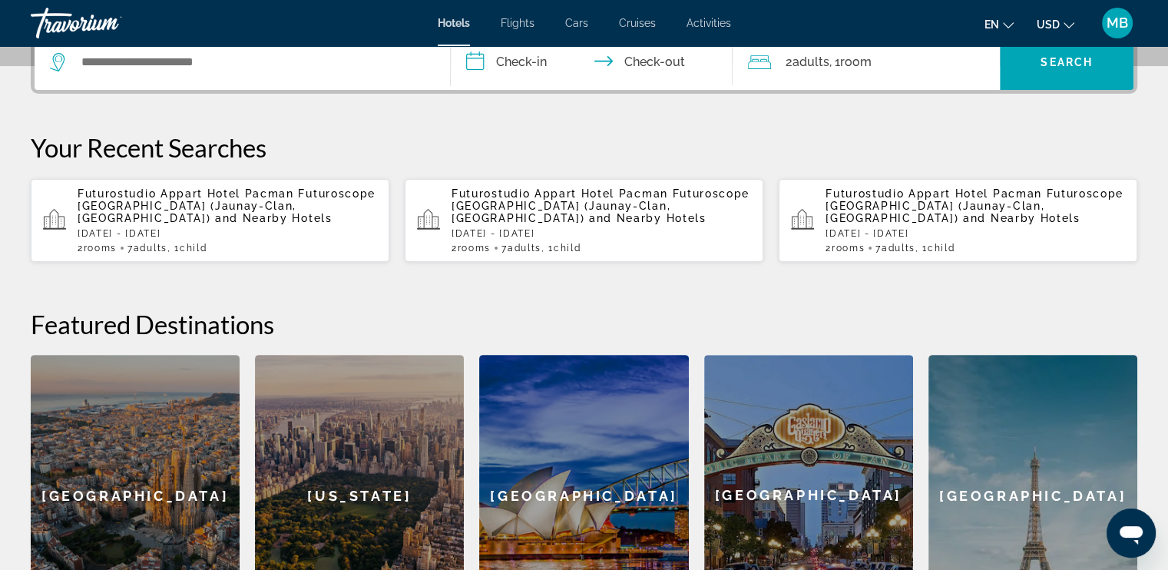
scroll to position [322, 0]
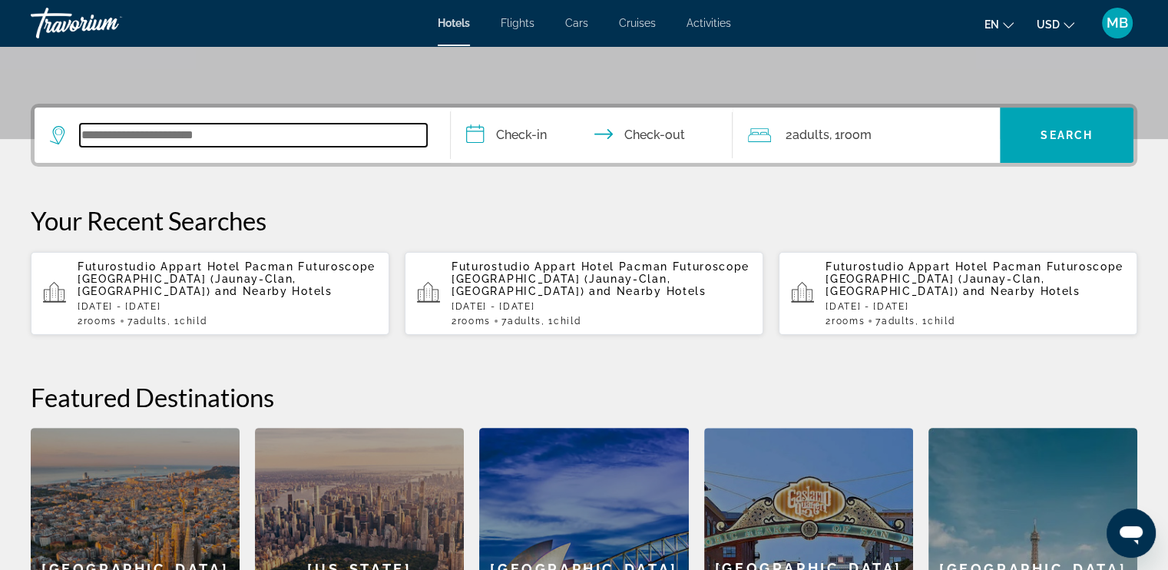
click at [156, 137] on input "Search widget" at bounding box center [253, 135] width 347 height 23
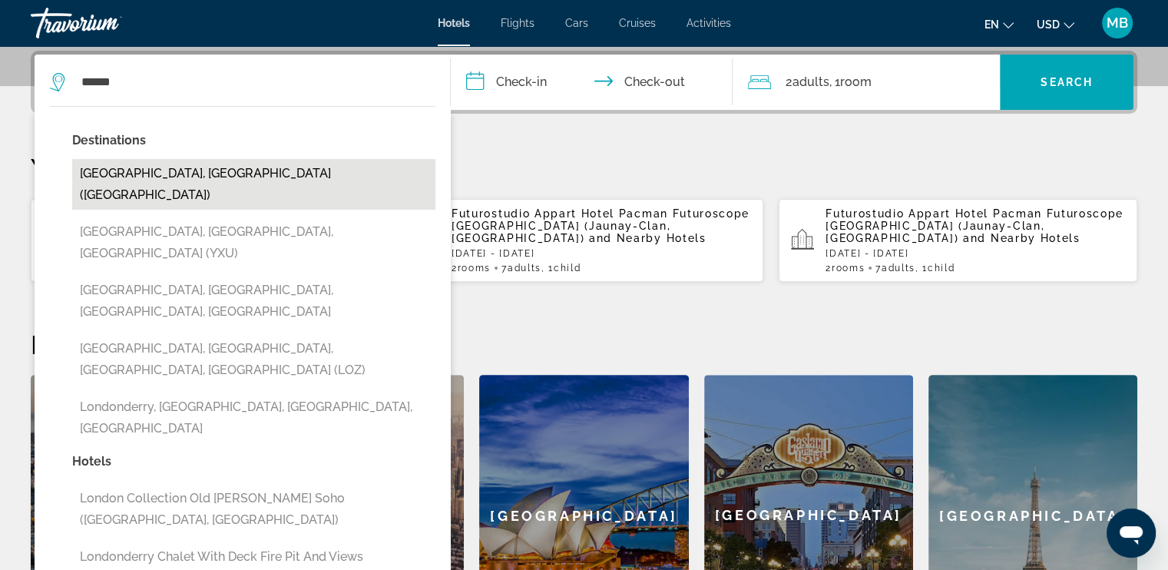
click at [259, 180] on button "[GEOGRAPHIC_DATA], [GEOGRAPHIC_DATA] ([GEOGRAPHIC_DATA])" at bounding box center [253, 184] width 363 height 51
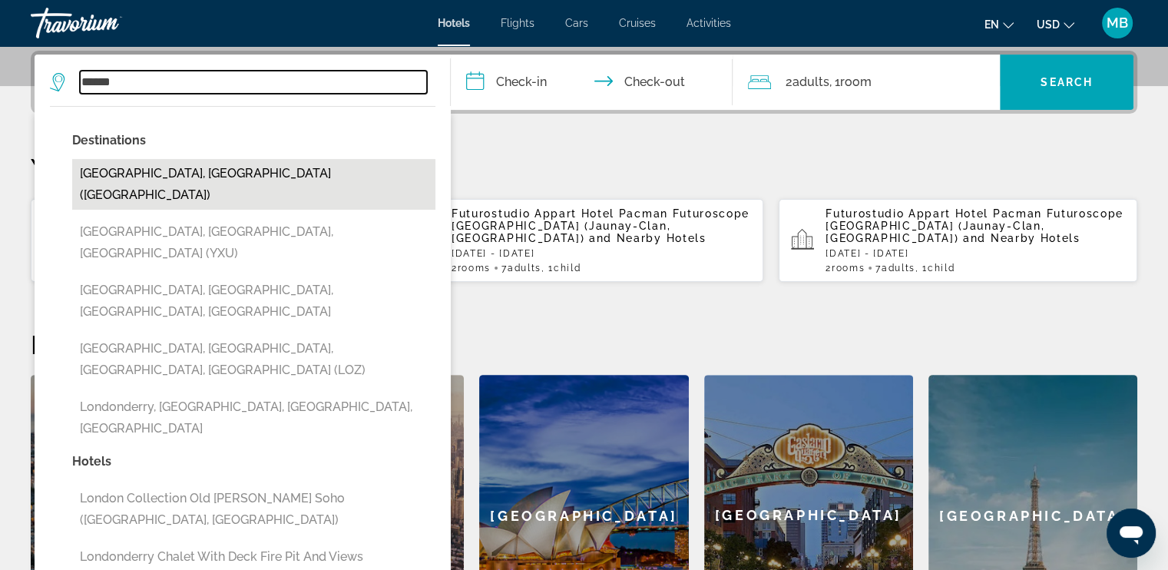
type input "**********"
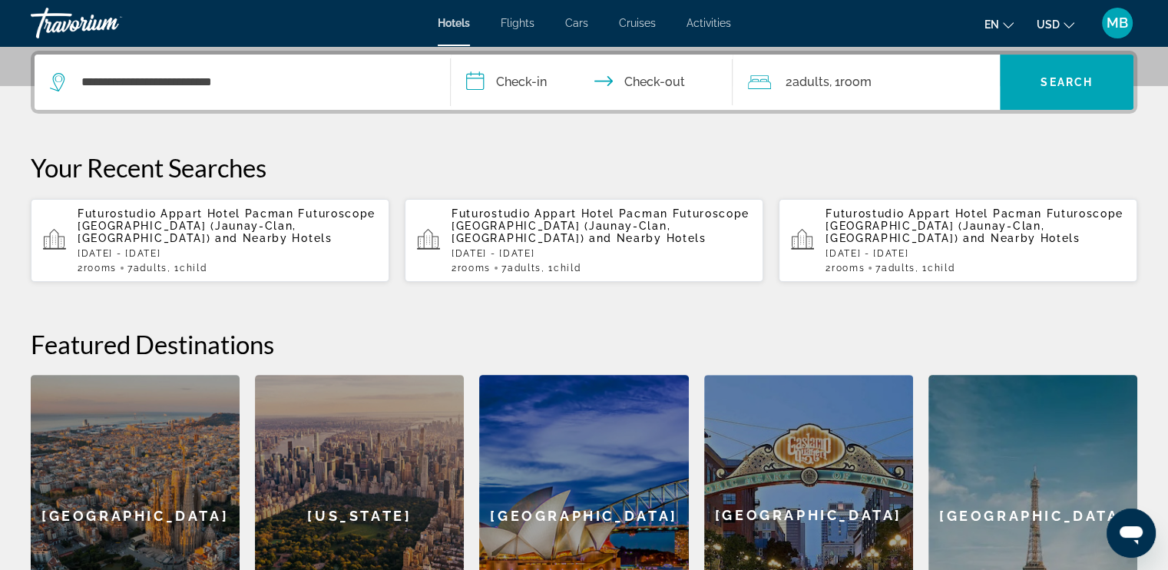
click at [510, 79] on input "**********" at bounding box center [595, 85] width 289 height 60
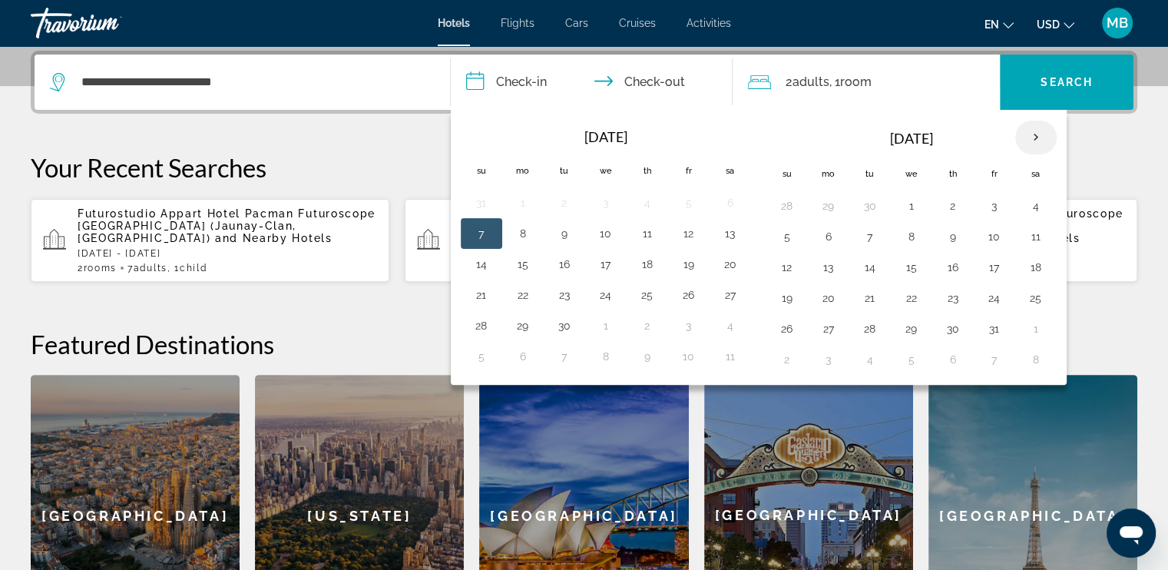
click at [1032, 136] on th "Next month" at bounding box center [1035, 138] width 41 height 34
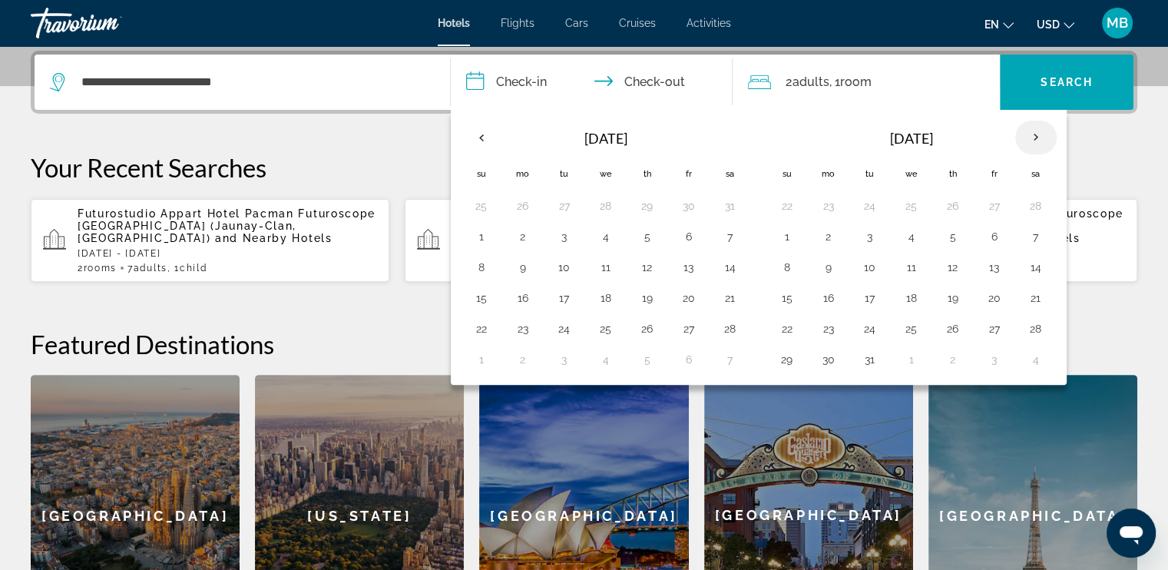
click at [1032, 136] on th "Next month" at bounding box center [1035, 138] width 41 height 34
click at [1023, 125] on th "Next month" at bounding box center [1035, 138] width 41 height 34
click at [1030, 130] on th "Next month" at bounding box center [1035, 138] width 41 height 34
click at [907, 204] on button "1" at bounding box center [911, 205] width 25 height 21
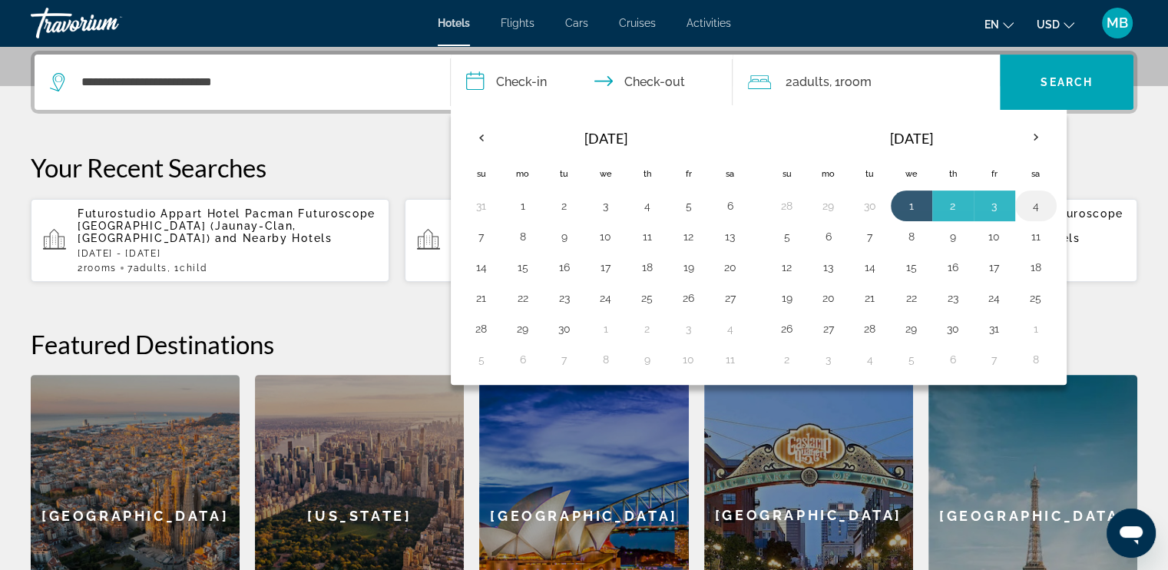
click at [1032, 205] on button "4" at bounding box center [1035, 205] width 25 height 21
type input "**********"
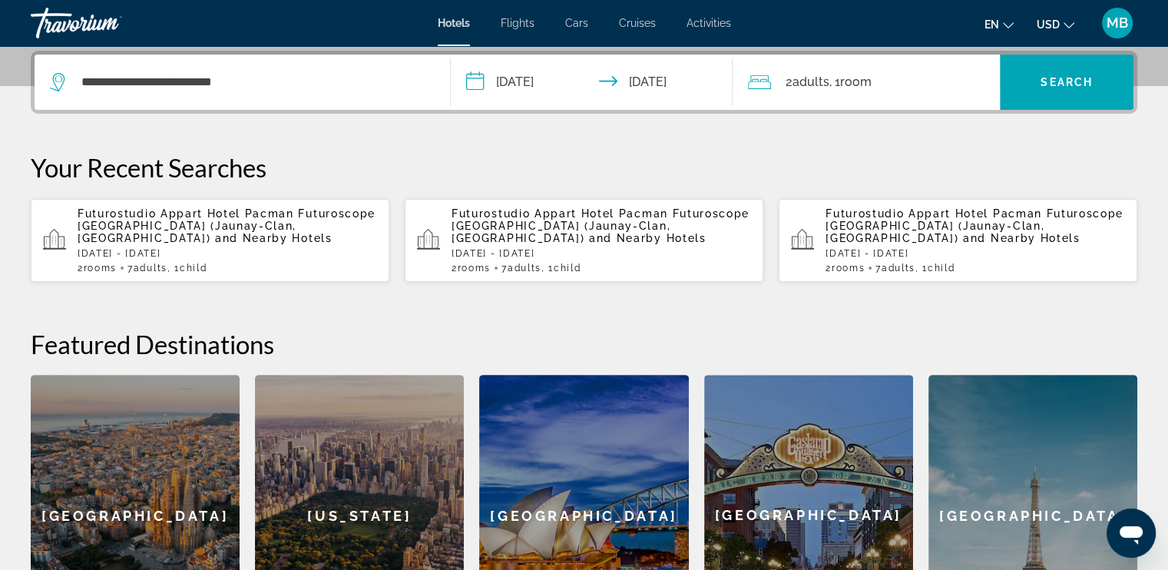
click at [789, 81] on span "2 Adult Adults" at bounding box center [807, 81] width 44 height 21
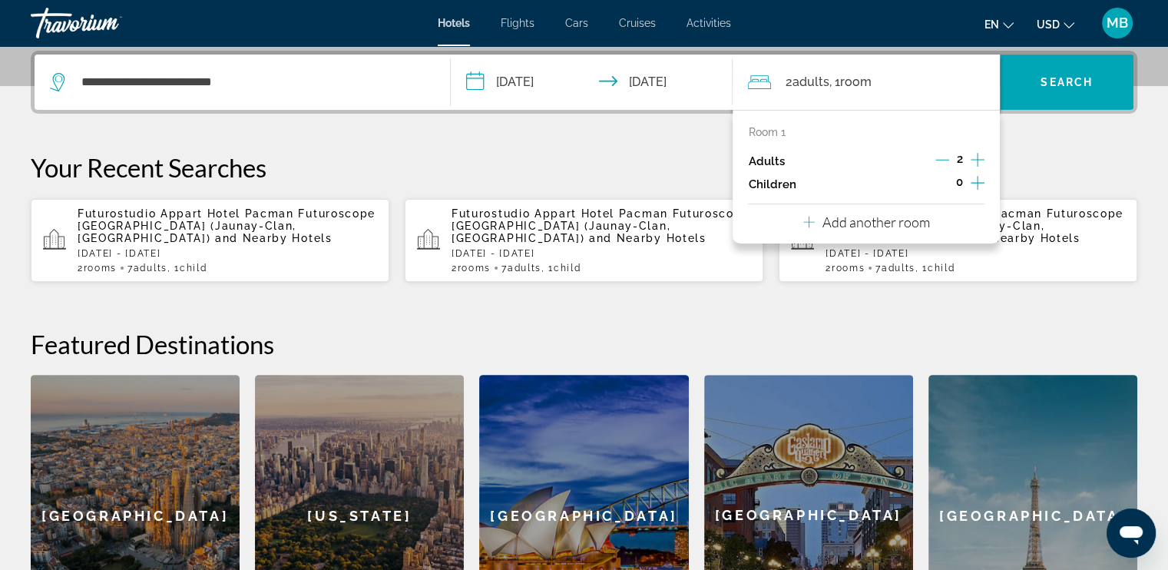
click at [977, 183] on icon "Increment children" at bounding box center [977, 183] width 14 height 18
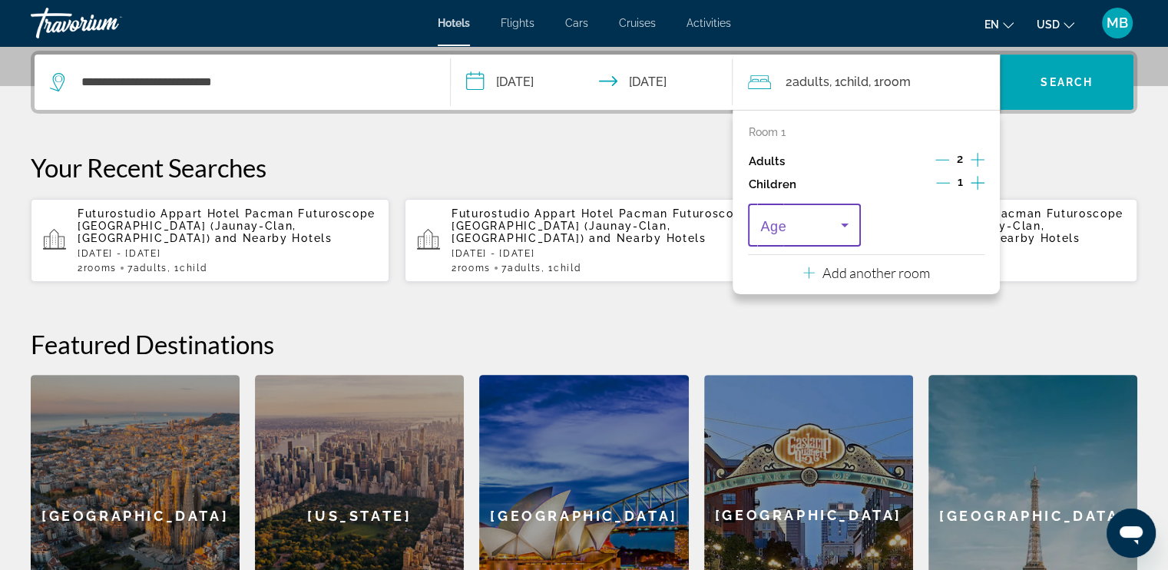
click at [826, 227] on span "Travelers: 2 adults, 1 child" at bounding box center [800, 225] width 80 height 18
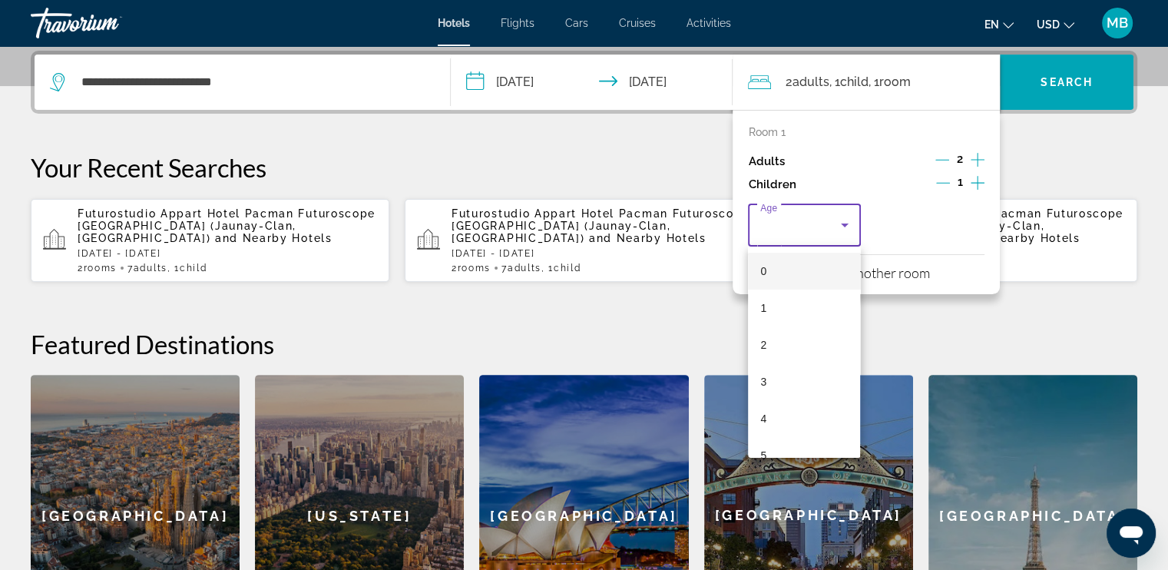
click at [775, 378] on mat-option "3" at bounding box center [804, 381] width 112 height 37
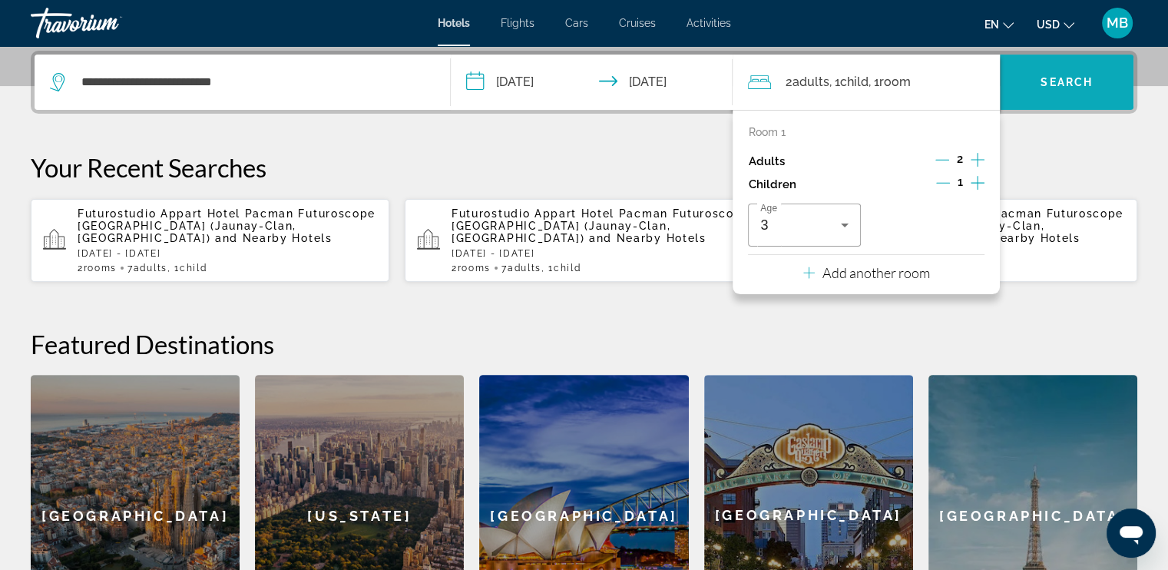
click at [1048, 91] on span "Search widget" at bounding box center [1067, 82] width 134 height 37
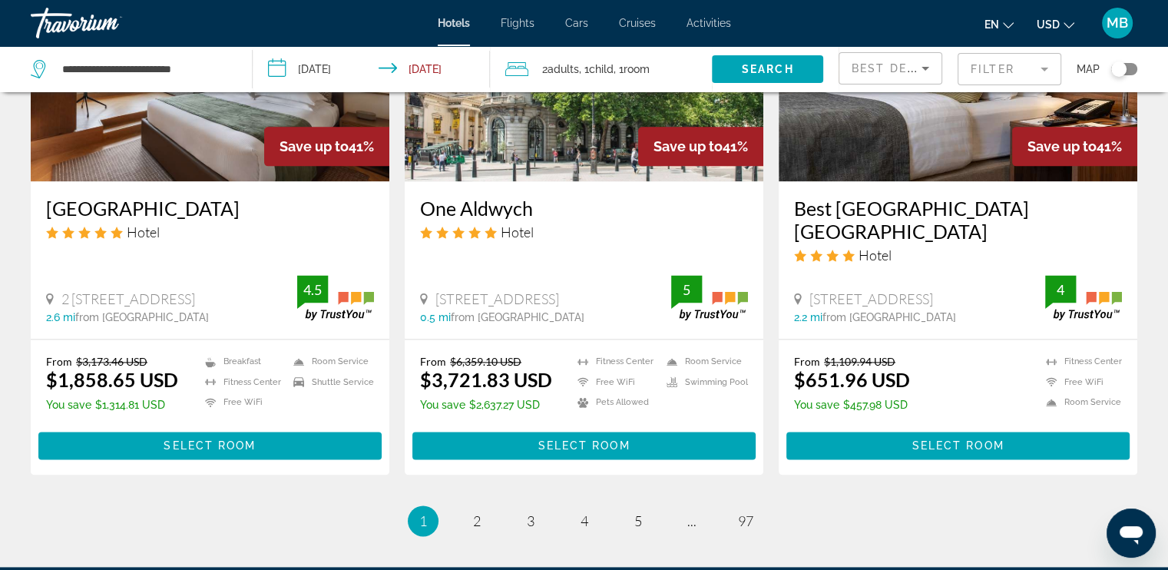
scroll to position [1985, 0]
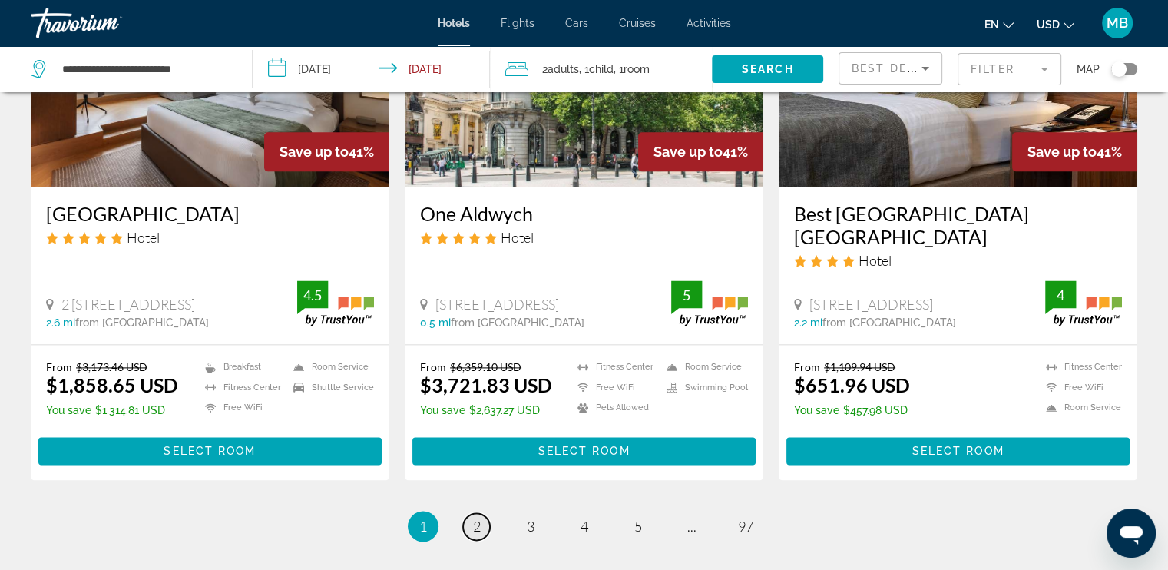
click at [479, 517] on span "2" at bounding box center [477, 525] width 8 height 17
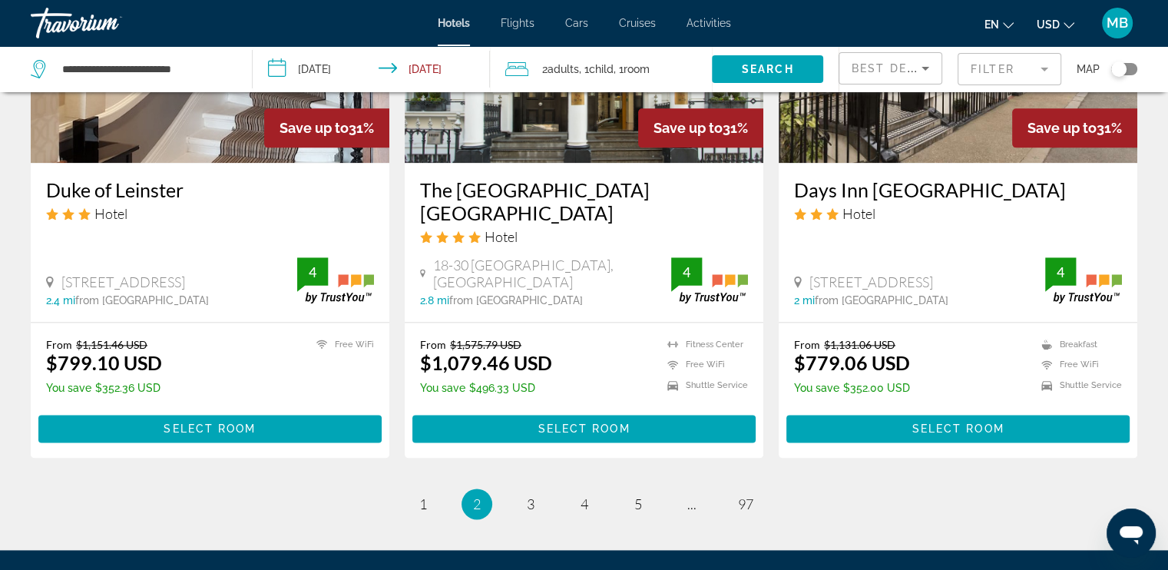
scroll to position [2022, 0]
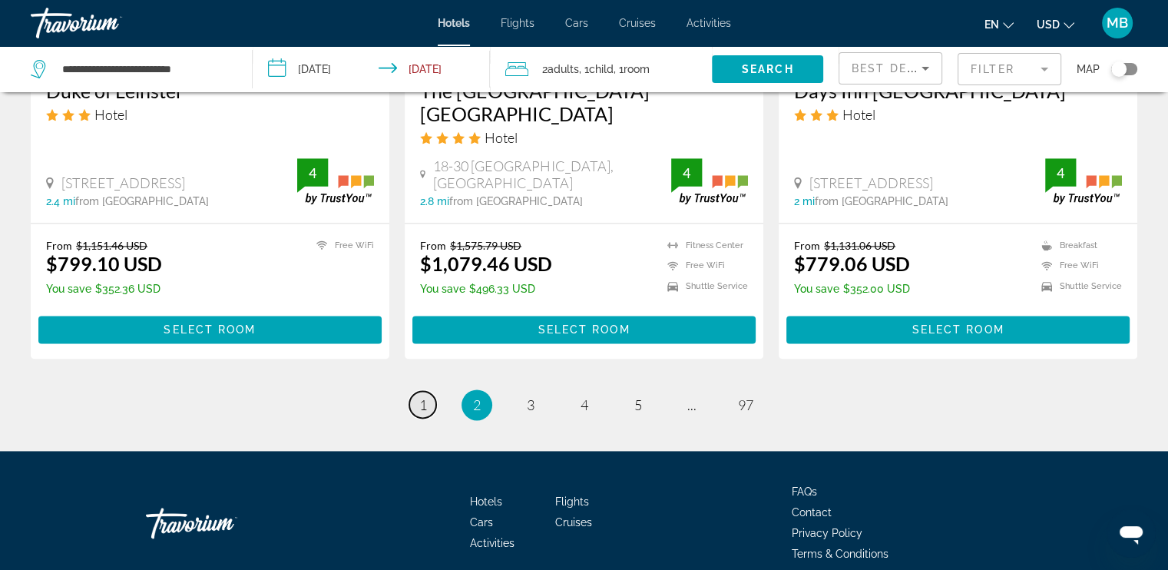
click at [424, 396] on span "1" at bounding box center [423, 404] width 8 height 17
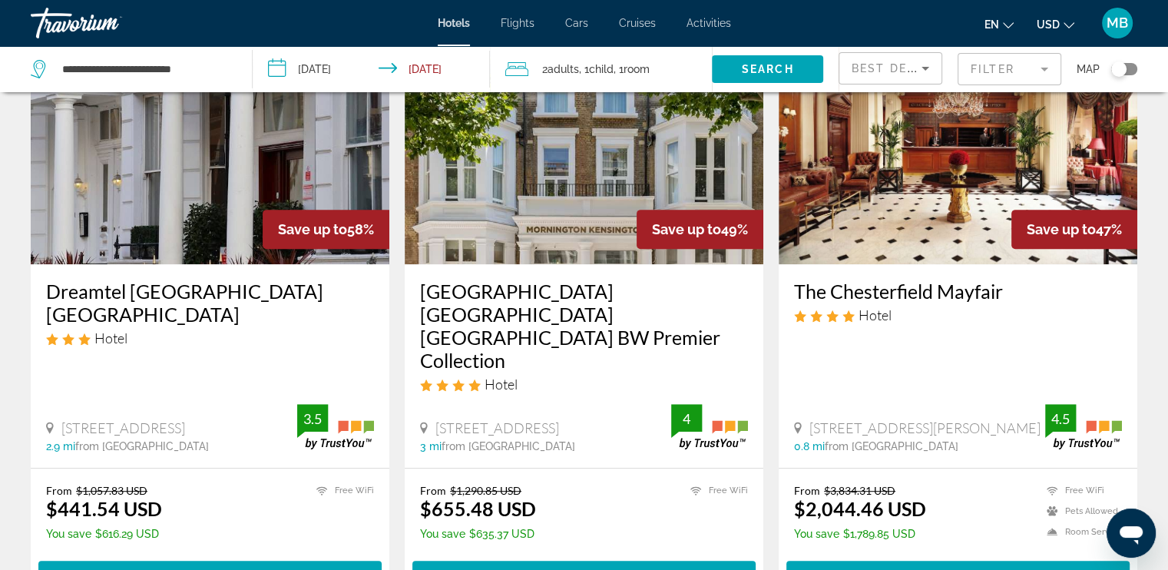
scroll to position [732, 0]
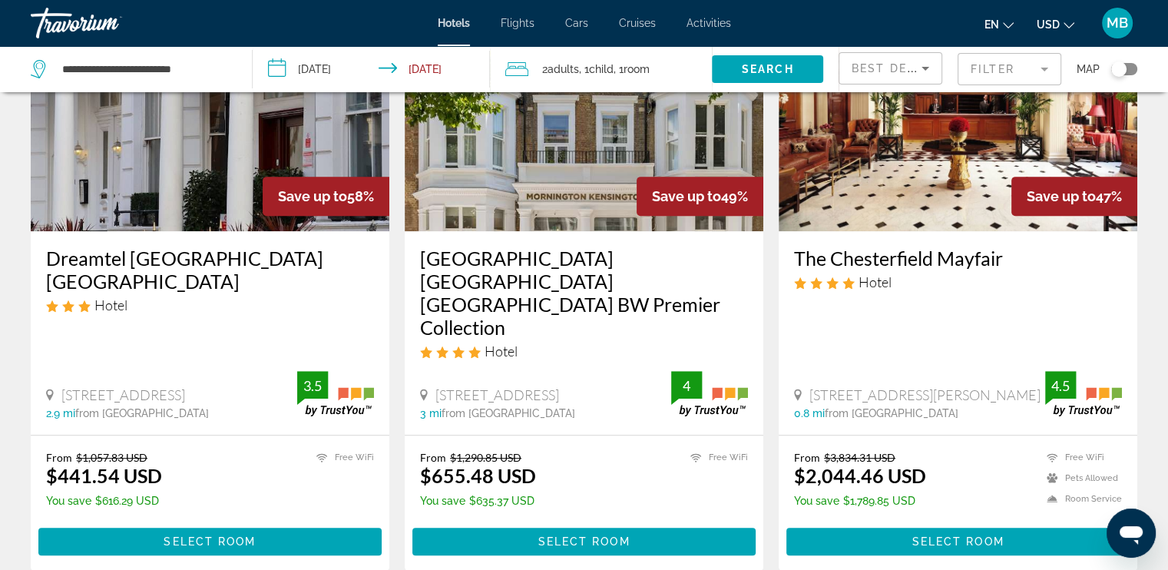
click at [190, 176] on img "Main content" at bounding box center [210, 108] width 359 height 246
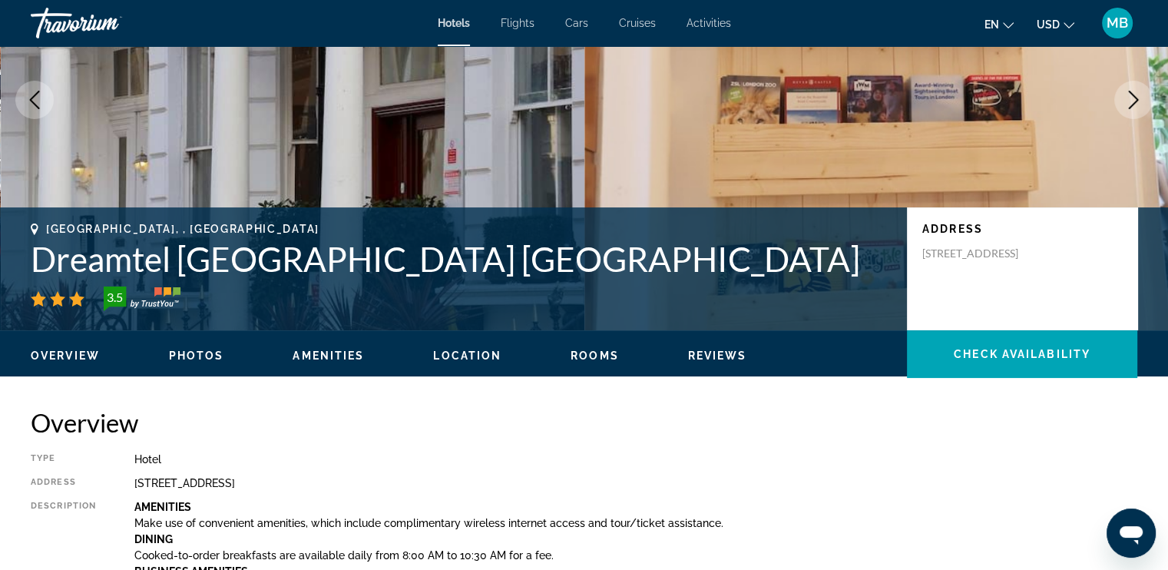
scroll to position [18, 0]
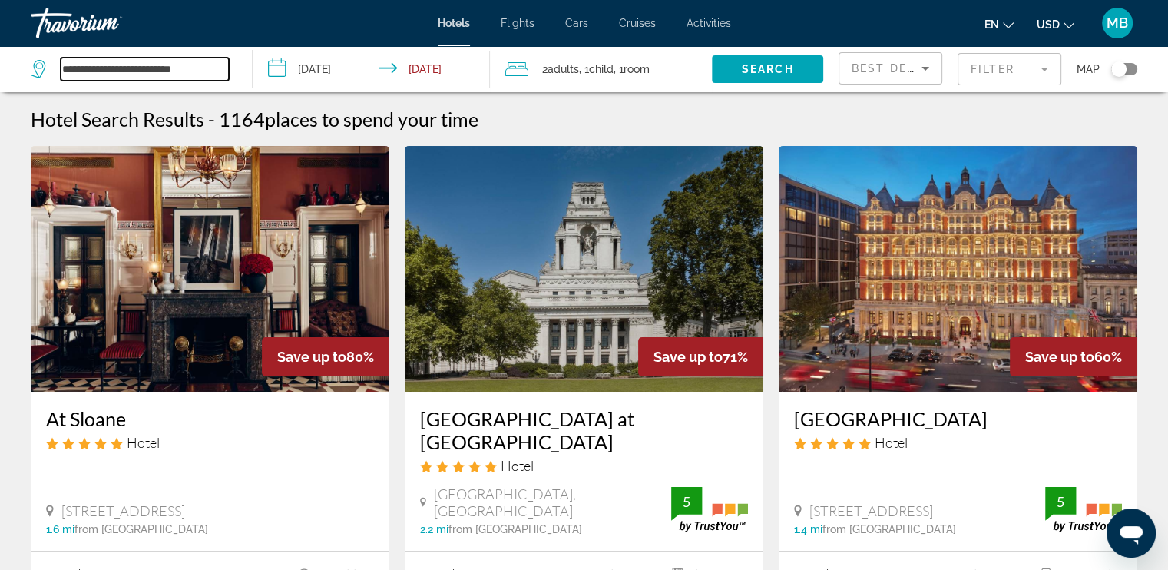
click at [221, 69] on input "**********" at bounding box center [145, 69] width 168 height 23
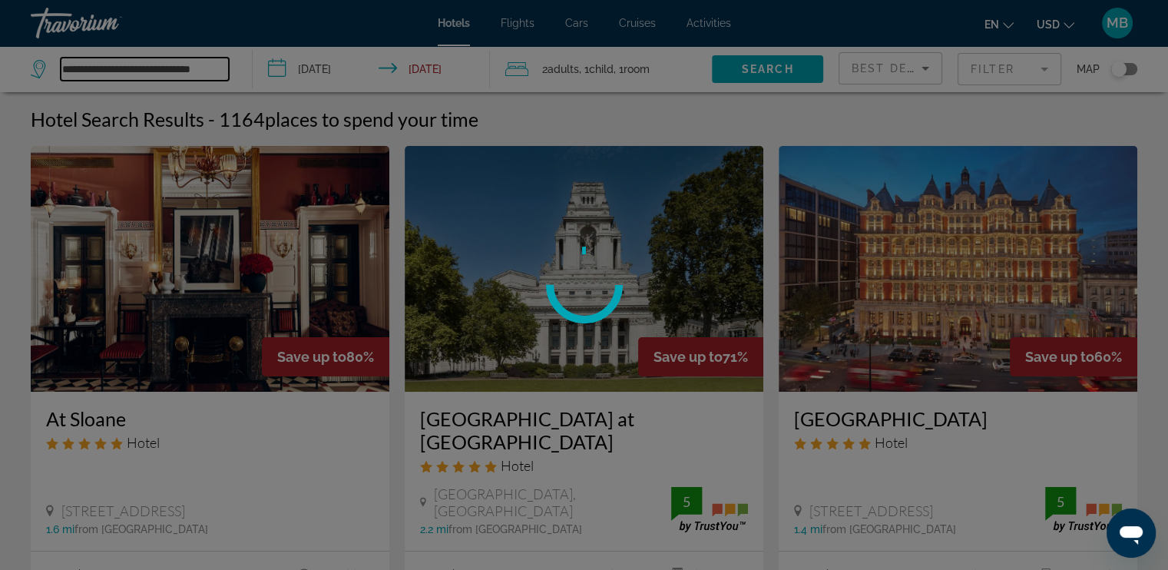
type input "**********"
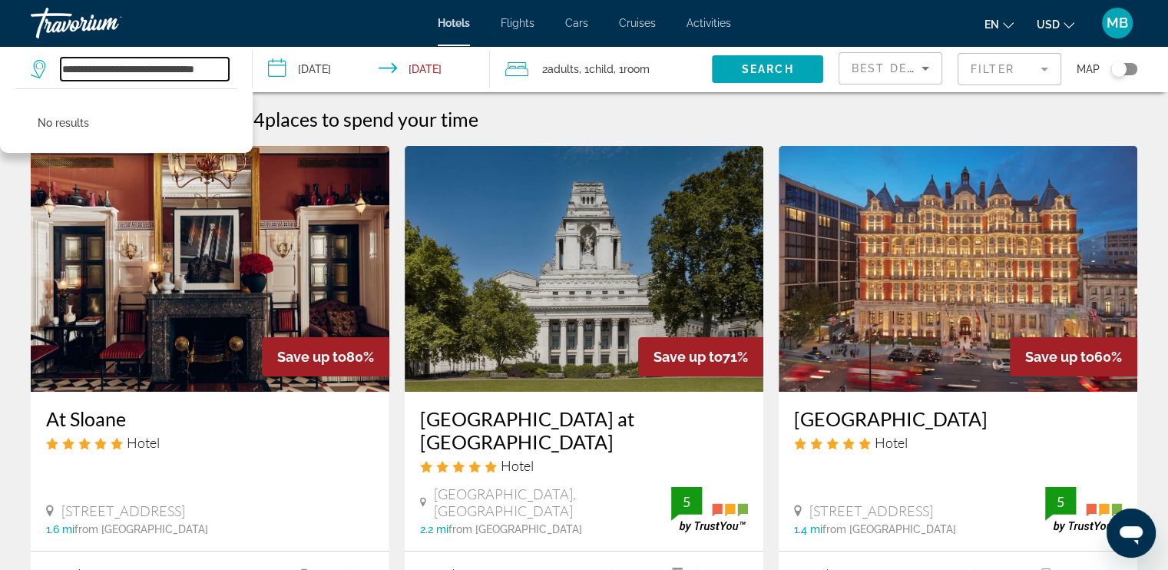
click at [111, 73] on input "**********" at bounding box center [145, 69] width 168 height 23
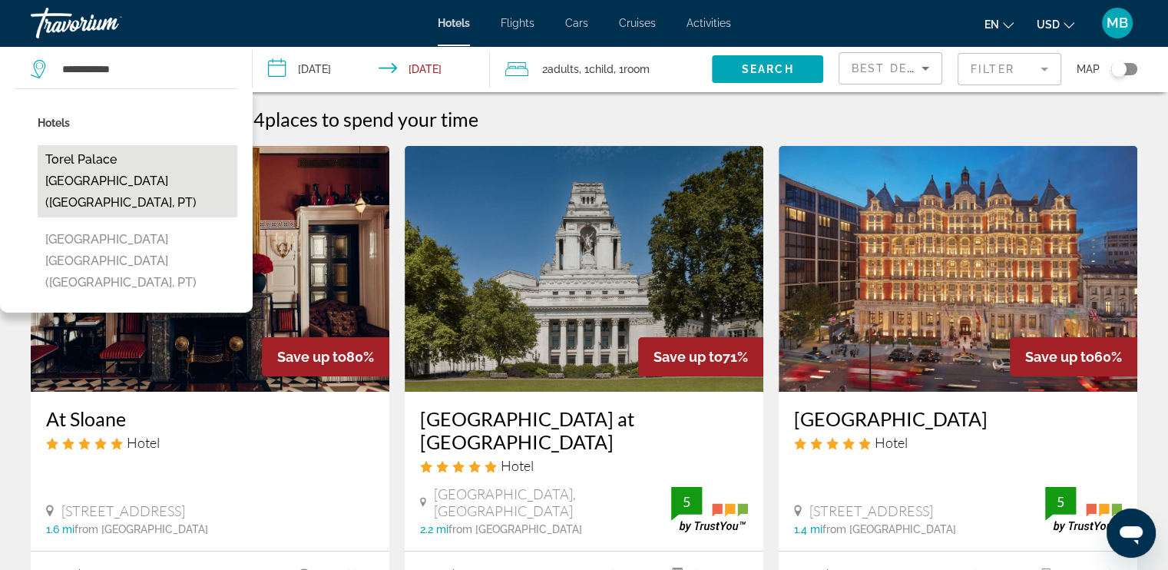
click at [134, 160] on button "Torel Palace [GEOGRAPHIC_DATA] ([GEOGRAPHIC_DATA], PT)" at bounding box center [138, 181] width 200 height 72
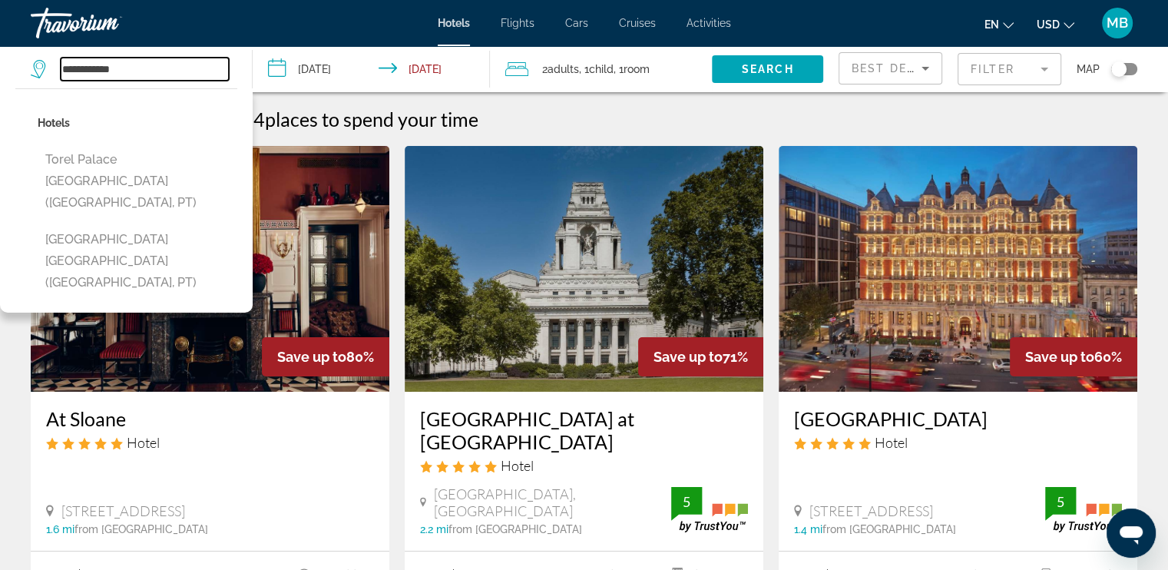
type input "**********"
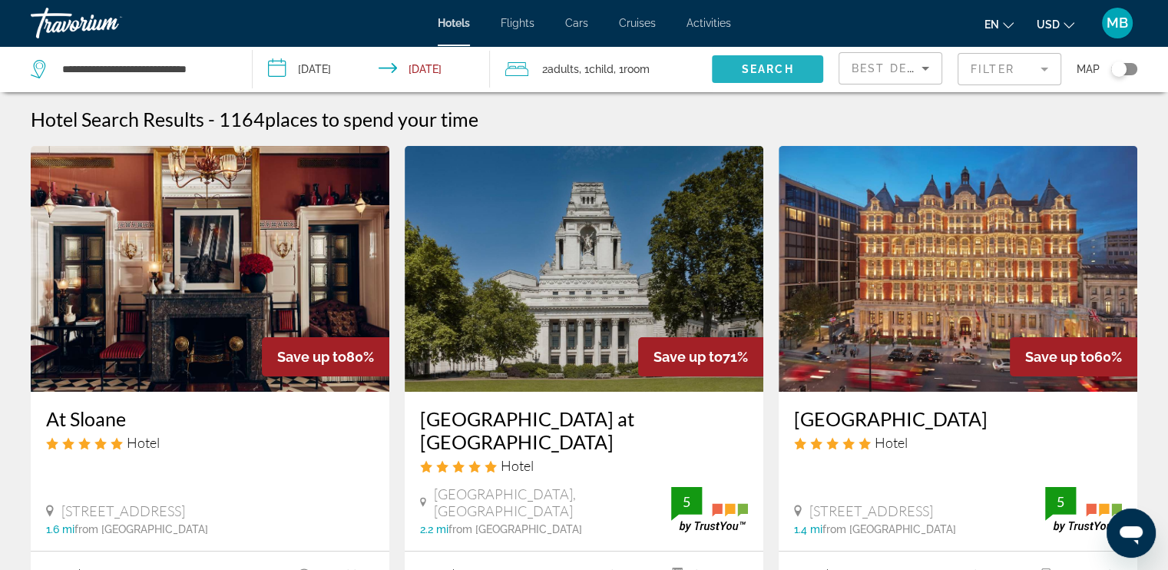
click at [786, 68] on span "Search" at bounding box center [768, 69] width 52 height 12
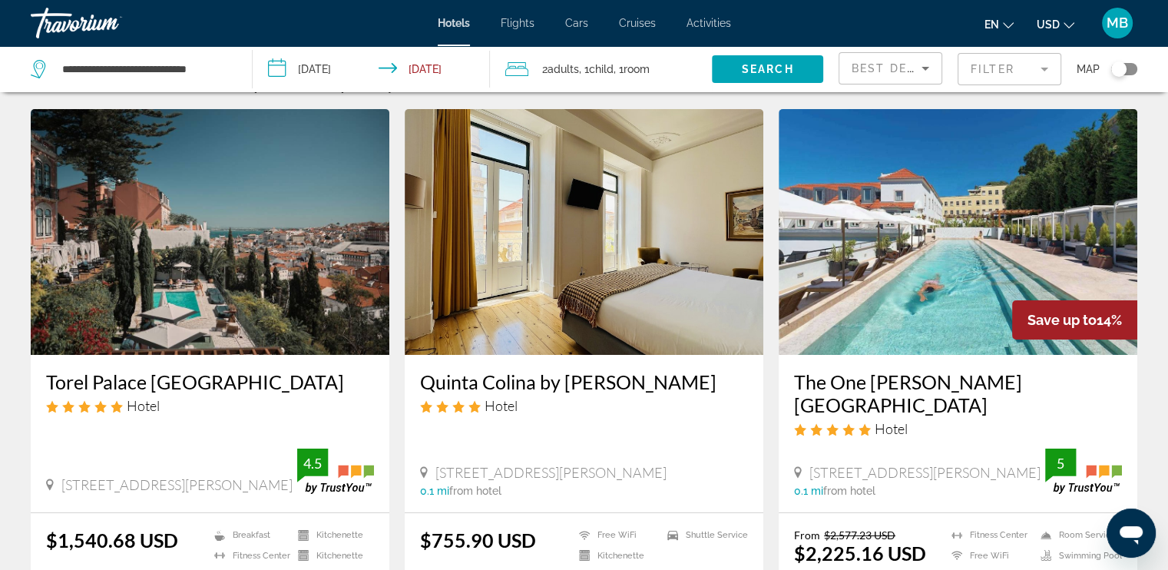
scroll to position [28, 0]
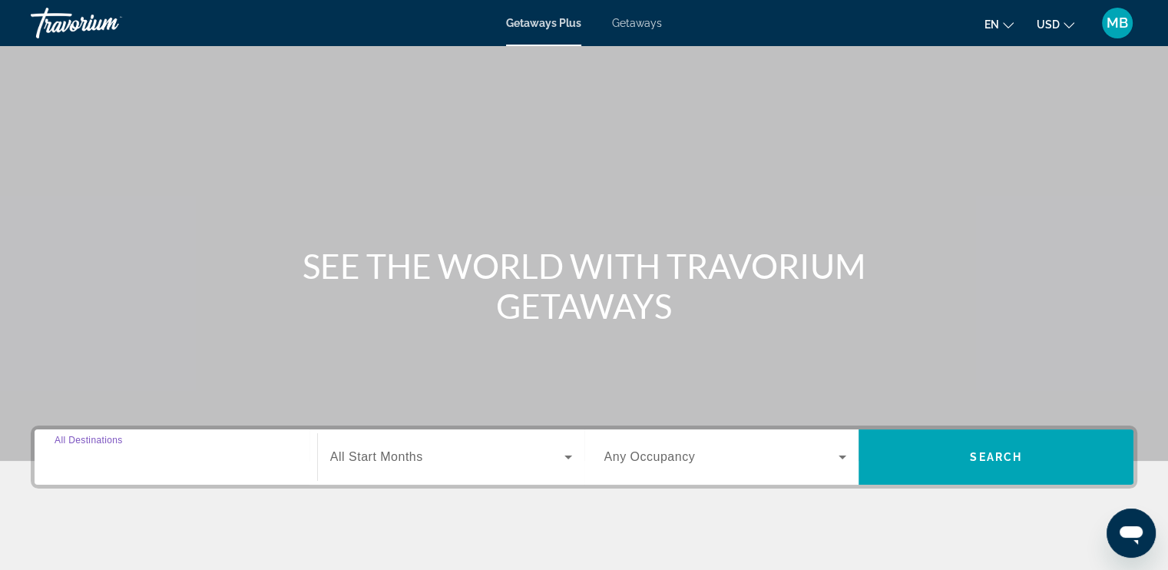
click at [145, 454] on input "Destination All Destinations" at bounding box center [176, 457] width 243 height 18
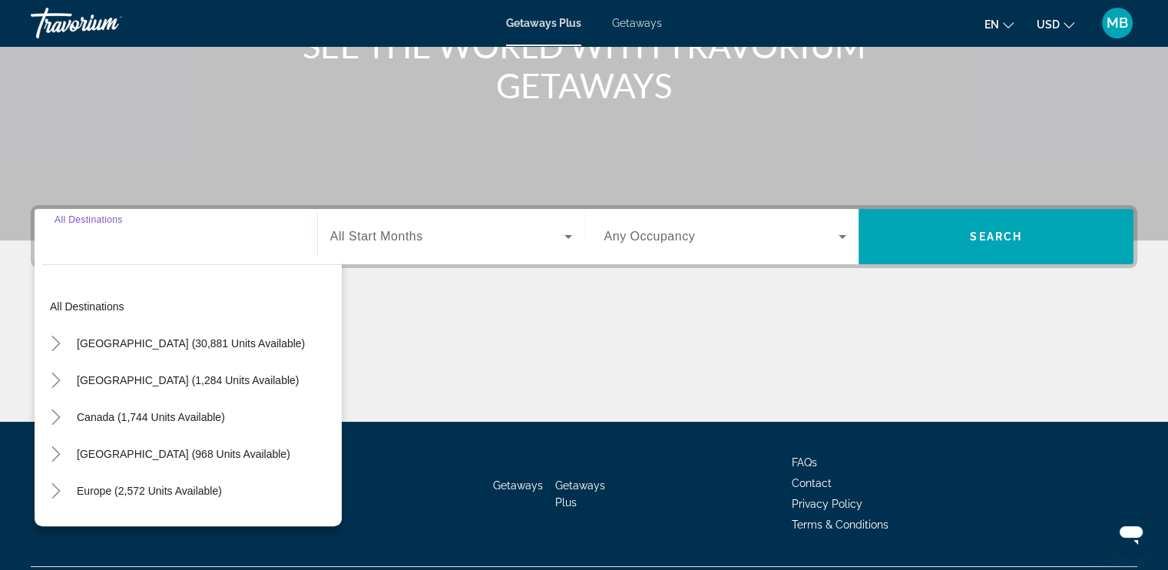
scroll to position [259, 0]
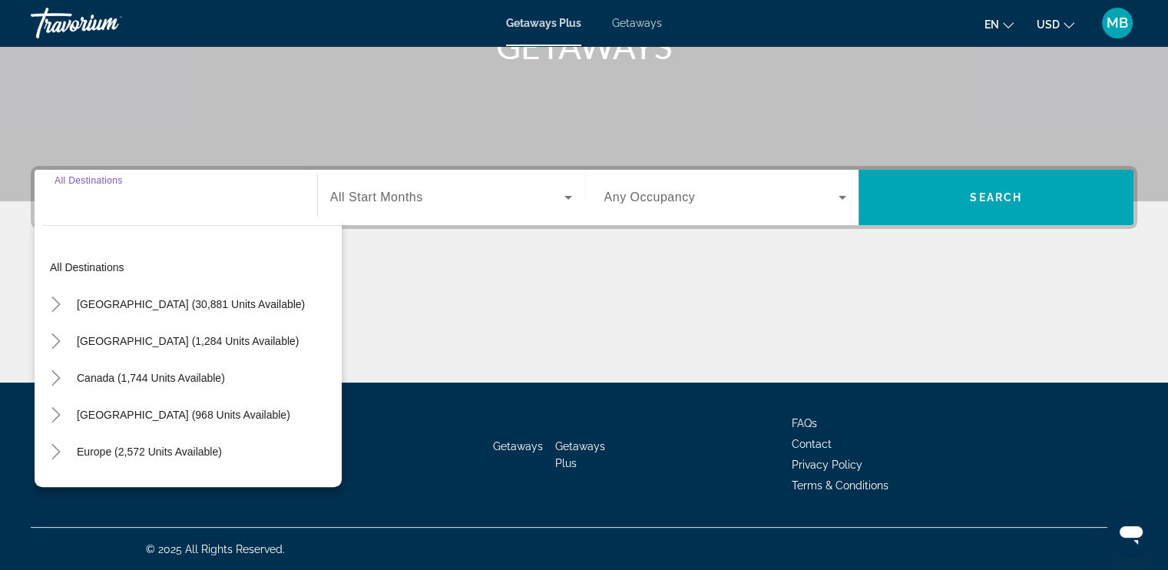
click at [219, 204] on input "Destination All Destinations" at bounding box center [176, 198] width 243 height 18
click at [141, 443] on span "Search widget" at bounding box center [149, 451] width 160 height 37
type input "**********"
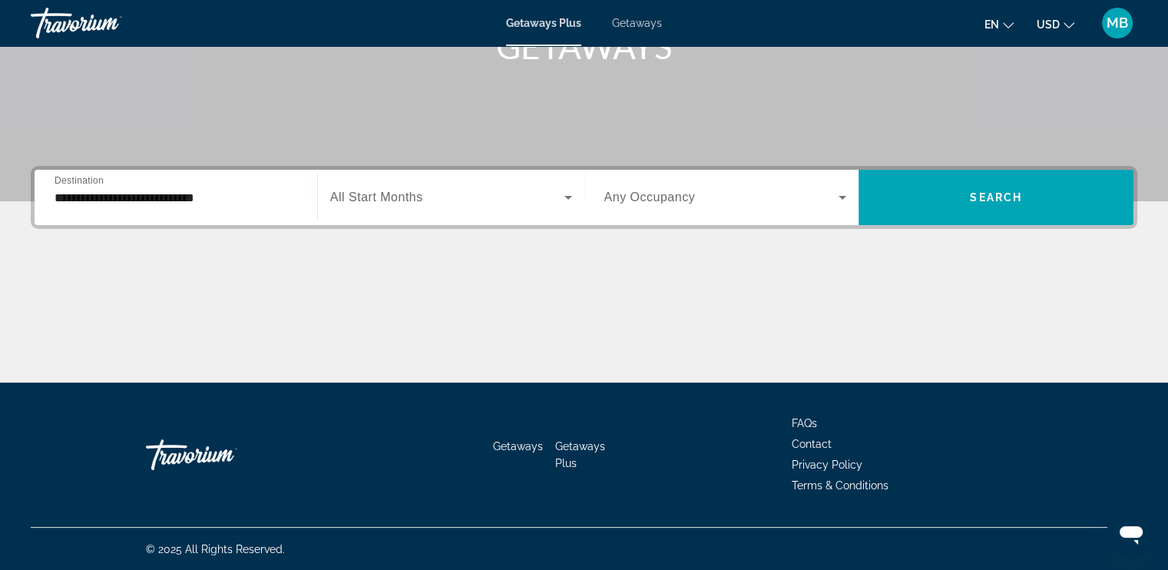
click at [413, 195] on span "All Start Months" at bounding box center [376, 196] width 93 height 13
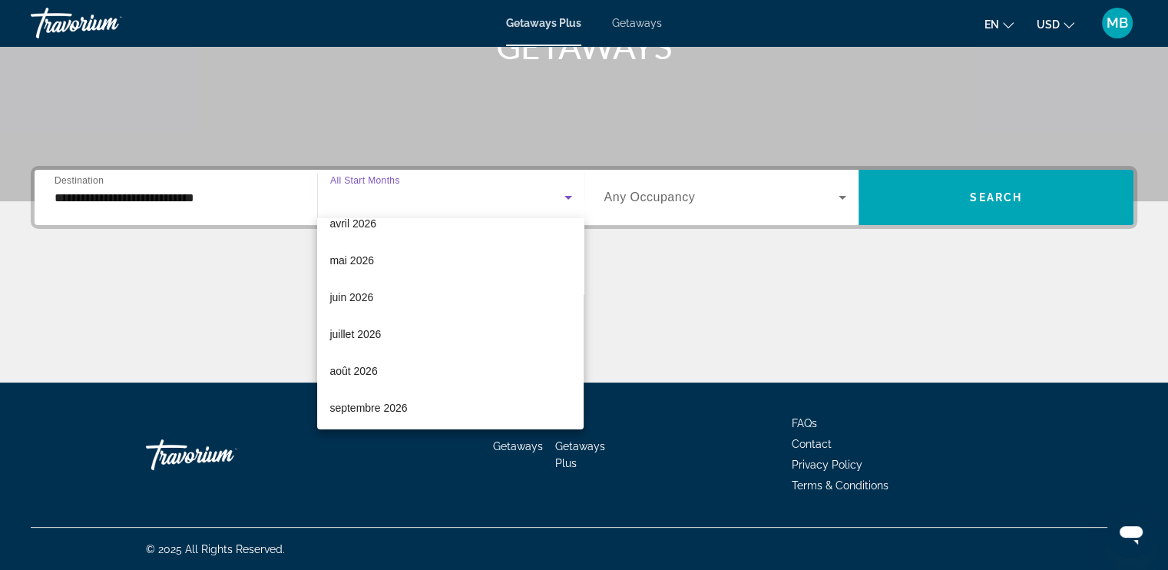
scroll to position [316, 0]
click at [399, 331] on mat-option "juillet 2026" at bounding box center [450, 331] width 266 height 37
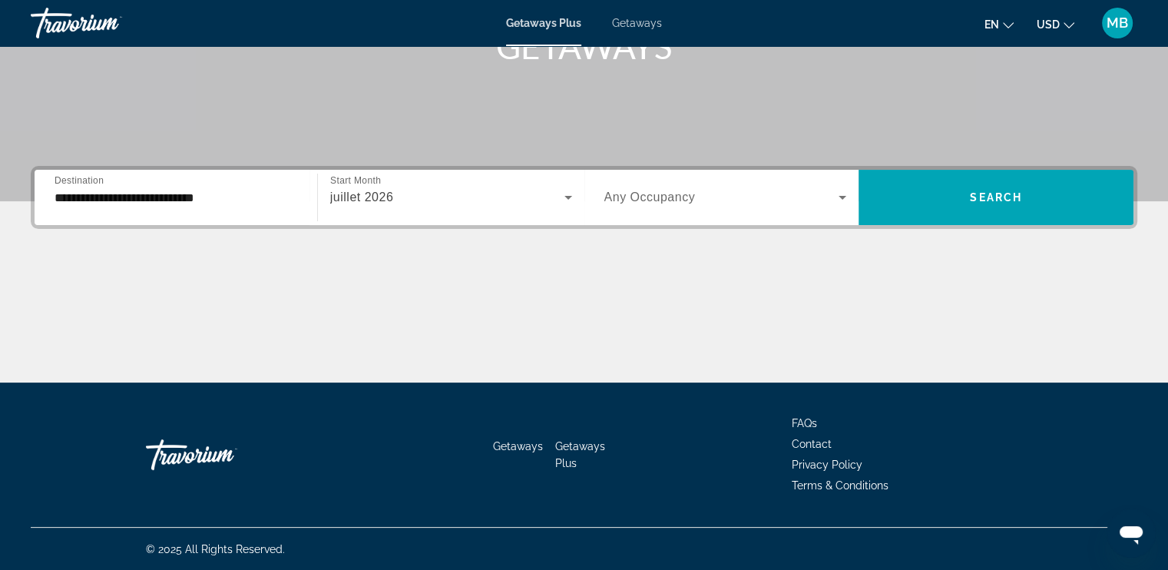
click at [704, 206] on div "Search widget" at bounding box center [725, 197] width 243 height 43
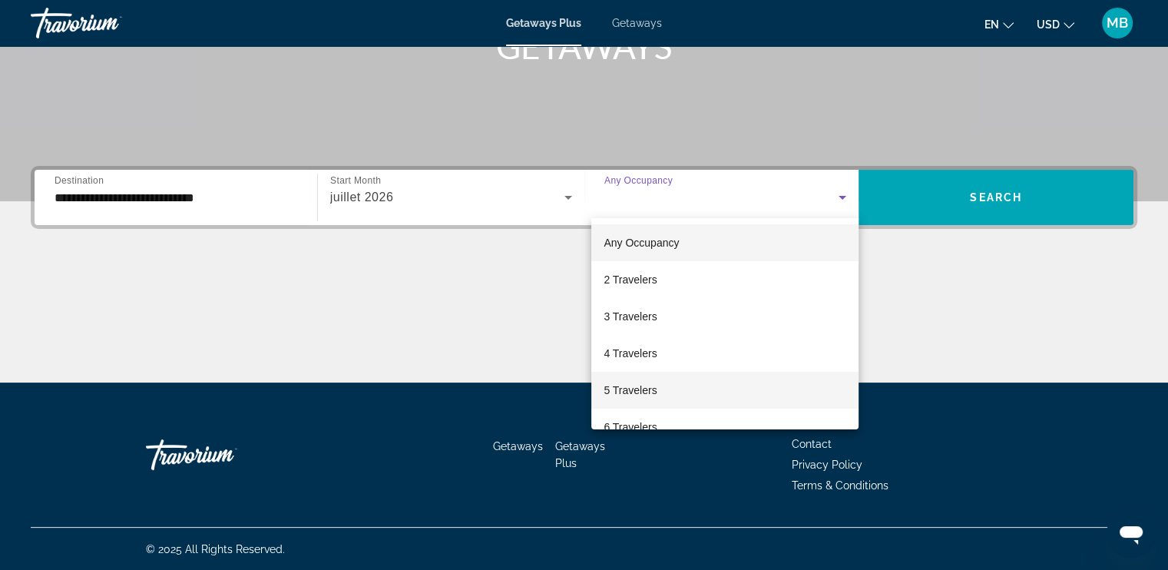
drag, startPoint x: 650, startPoint y: 392, endPoint x: 679, endPoint y: 377, distance: 33.0
click at [649, 392] on span "5 Travelers" at bounding box center [629, 390] width 53 height 18
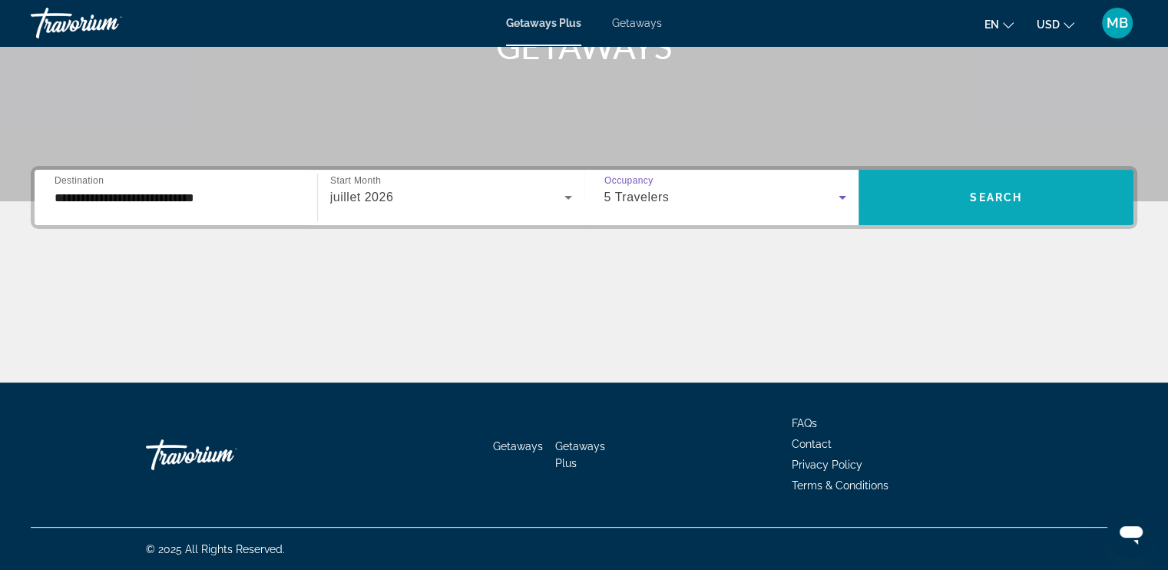
click at [977, 190] on span "Search widget" at bounding box center [995, 197] width 275 height 37
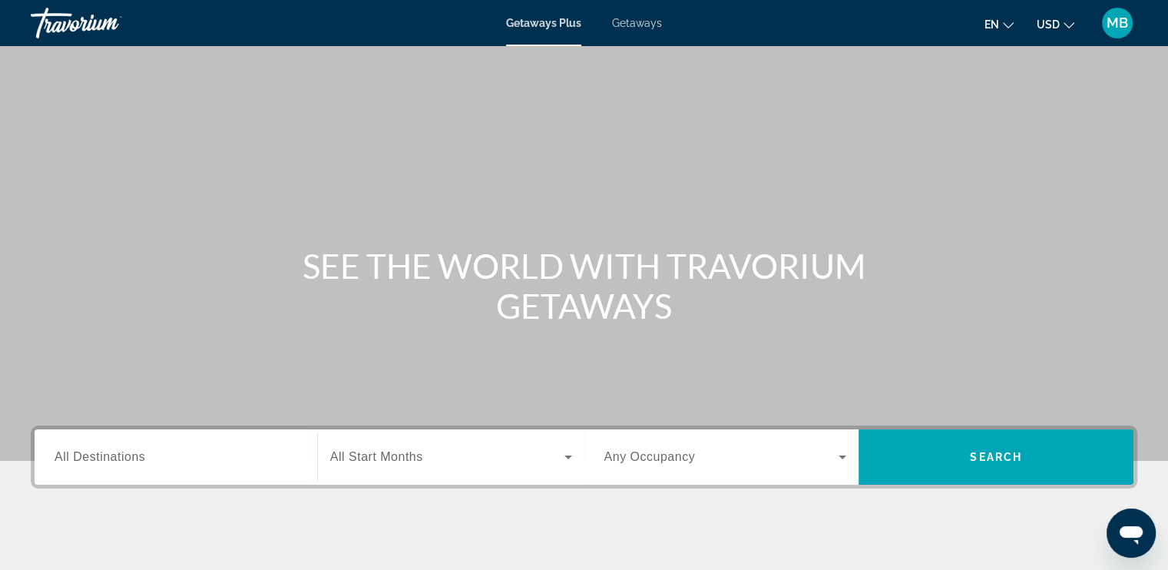
drag, startPoint x: 647, startPoint y: 21, endPoint x: 661, endPoint y: 3, distance: 22.4
click at [649, 21] on span "Getaways" at bounding box center [637, 23] width 50 height 12
click at [132, 451] on span "All Destinations" at bounding box center [100, 456] width 91 height 13
click at [132, 451] on input "Destination All Destinations" at bounding box center [176, 457] width 243 height 18
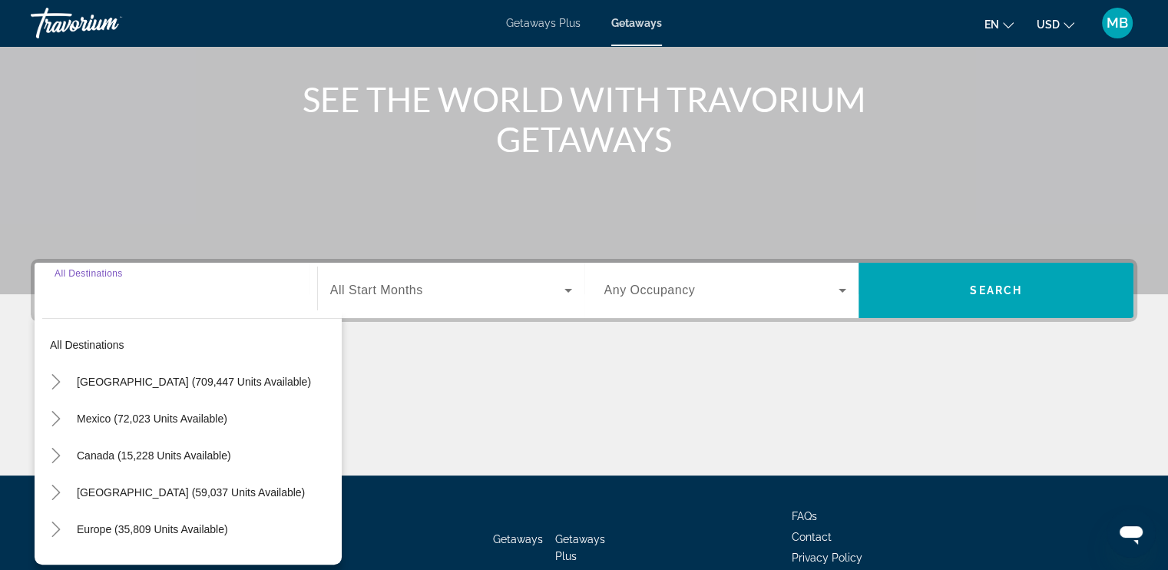
scroll to position [259, 0]
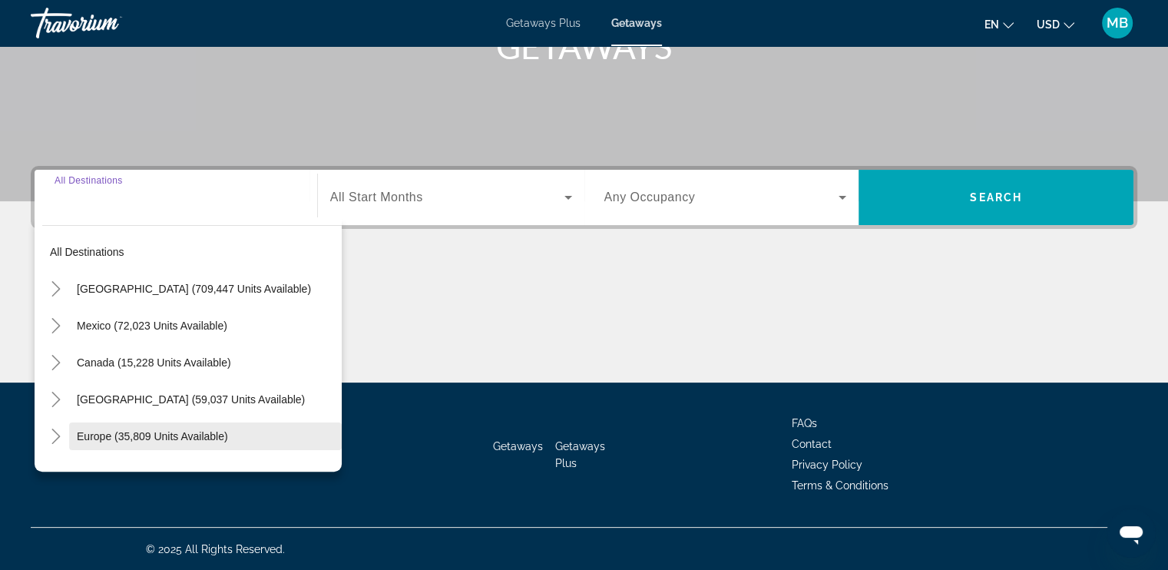
click at [104, 430] on span "Europe (35,809 units available)" at bounding box center [152, 436] width 151 height 12
type input "**********"
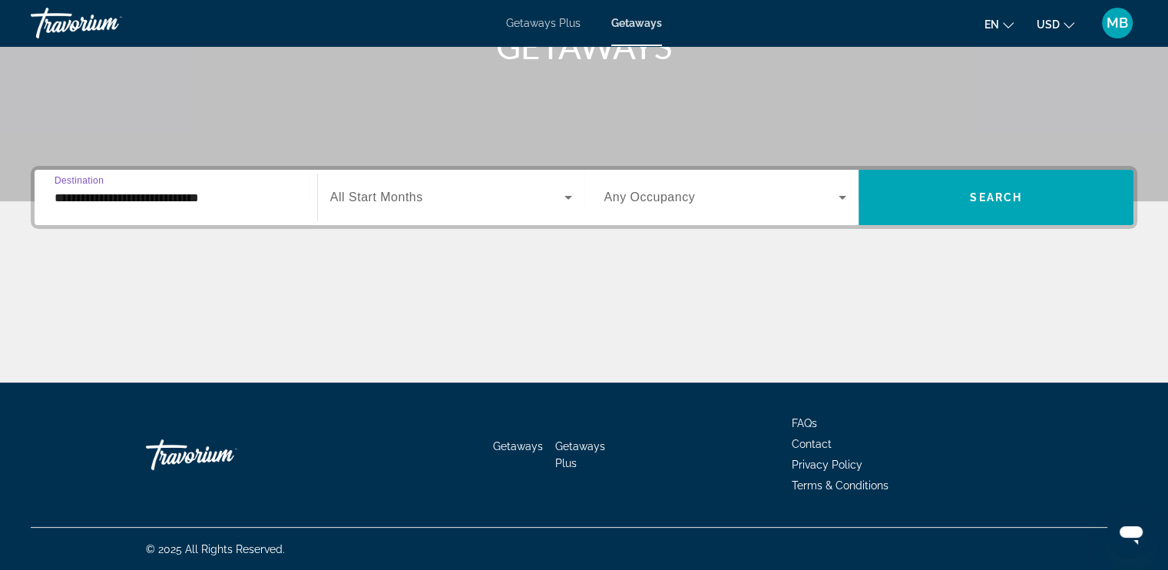
click at [463, 193] on span "Search widget" at bounding box center [447, 197] width 234 height 18
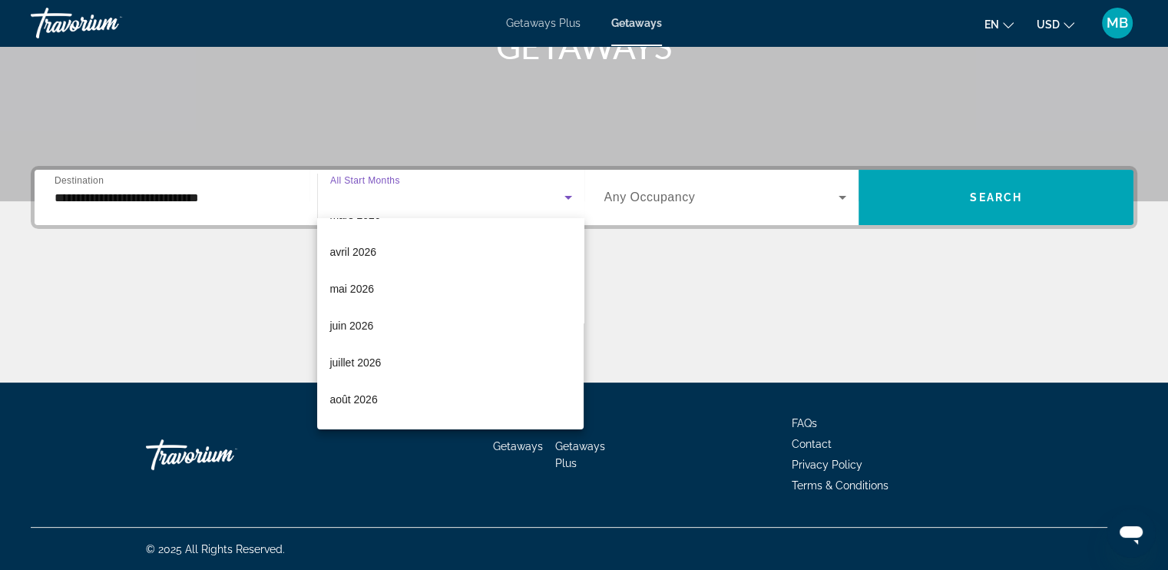
scroll to position [309, 0]
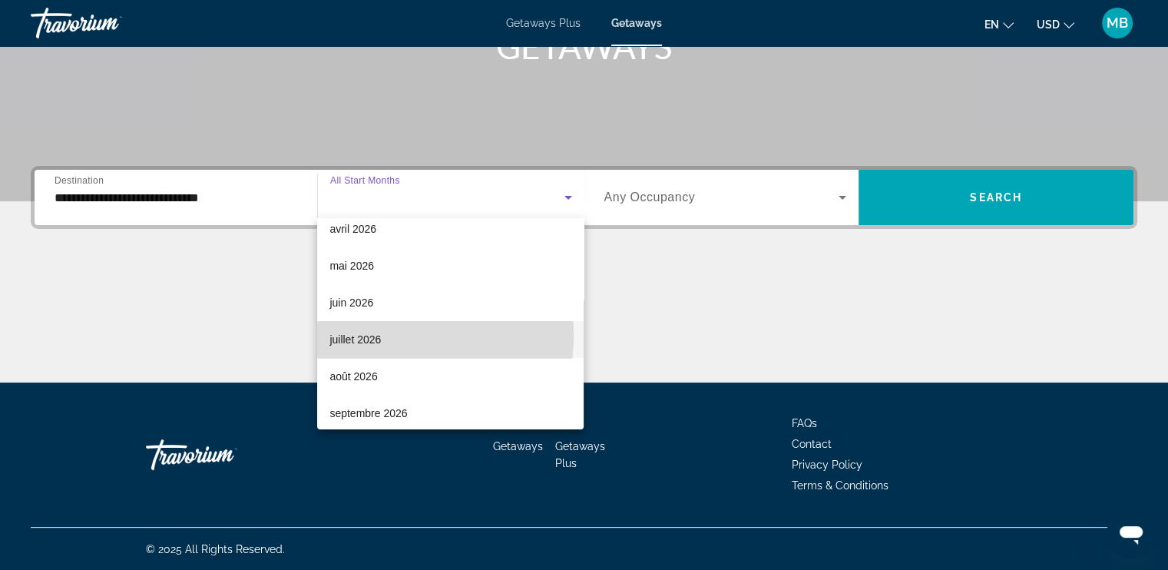
click at [354, 334] on span "juillet 2026" at bounding box center [354, 339] width 51 height 18
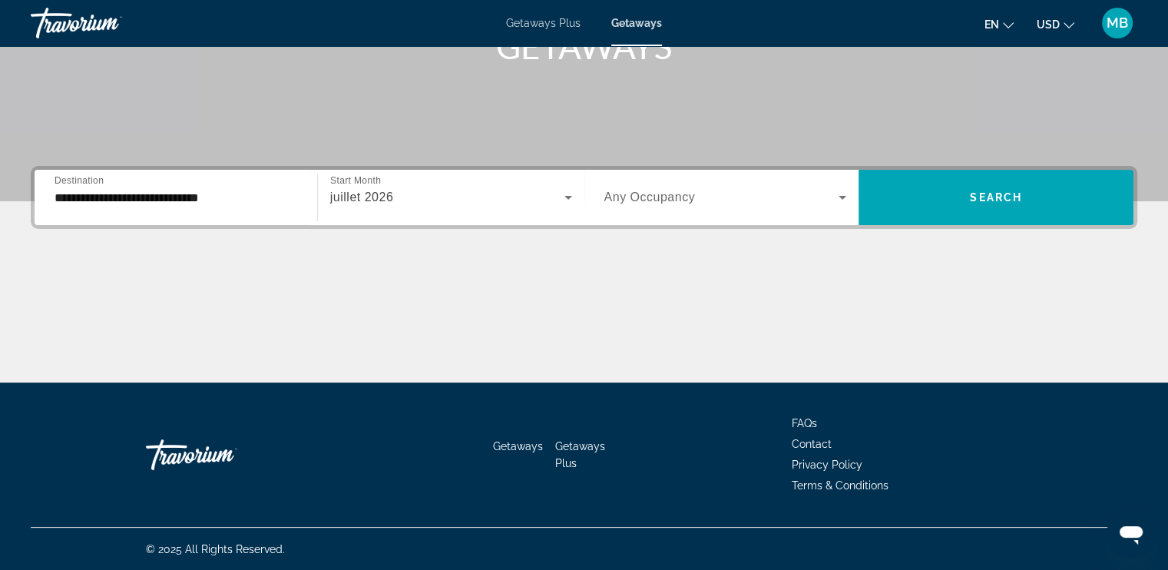
click at [691, 197] on span "Any Occupancy" at bounding box center [649, 196] width 91 height 13
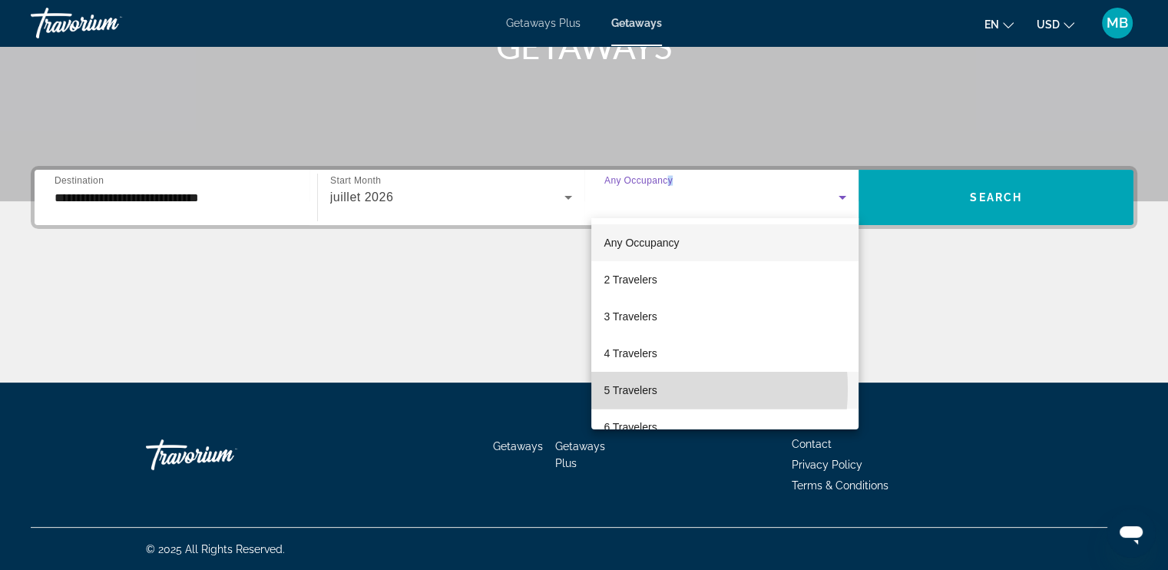
click at [626, 388] on span "5 Travelers" at bounding box center [629, 390] width 53 height 18
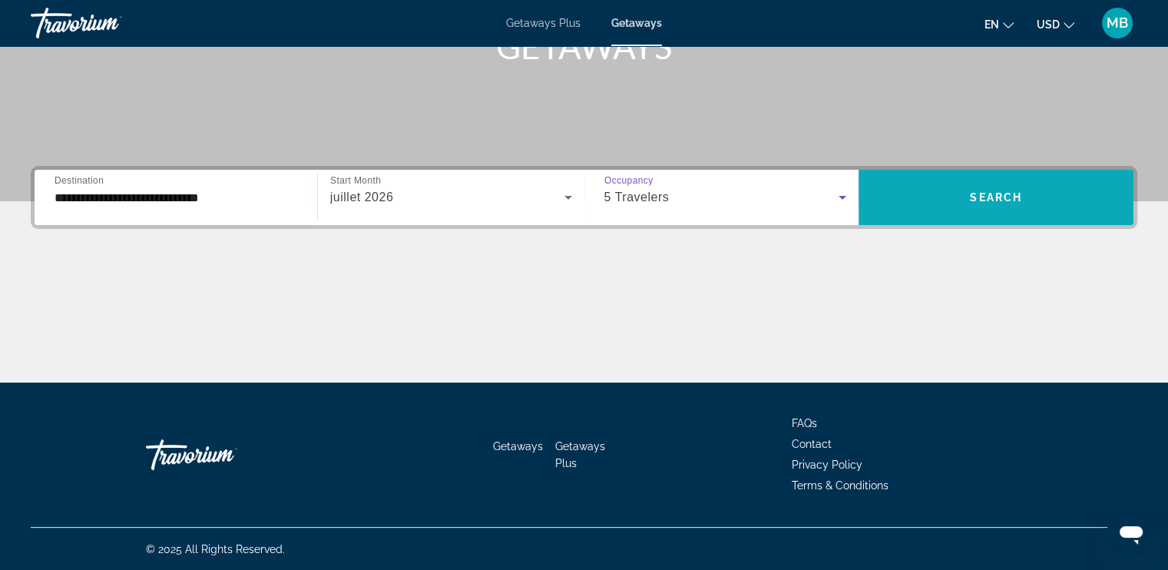
click at [947, 191] on span "Search widget" at bounding box center [995, 197] width 275 height 37
